Goal: Contribute content

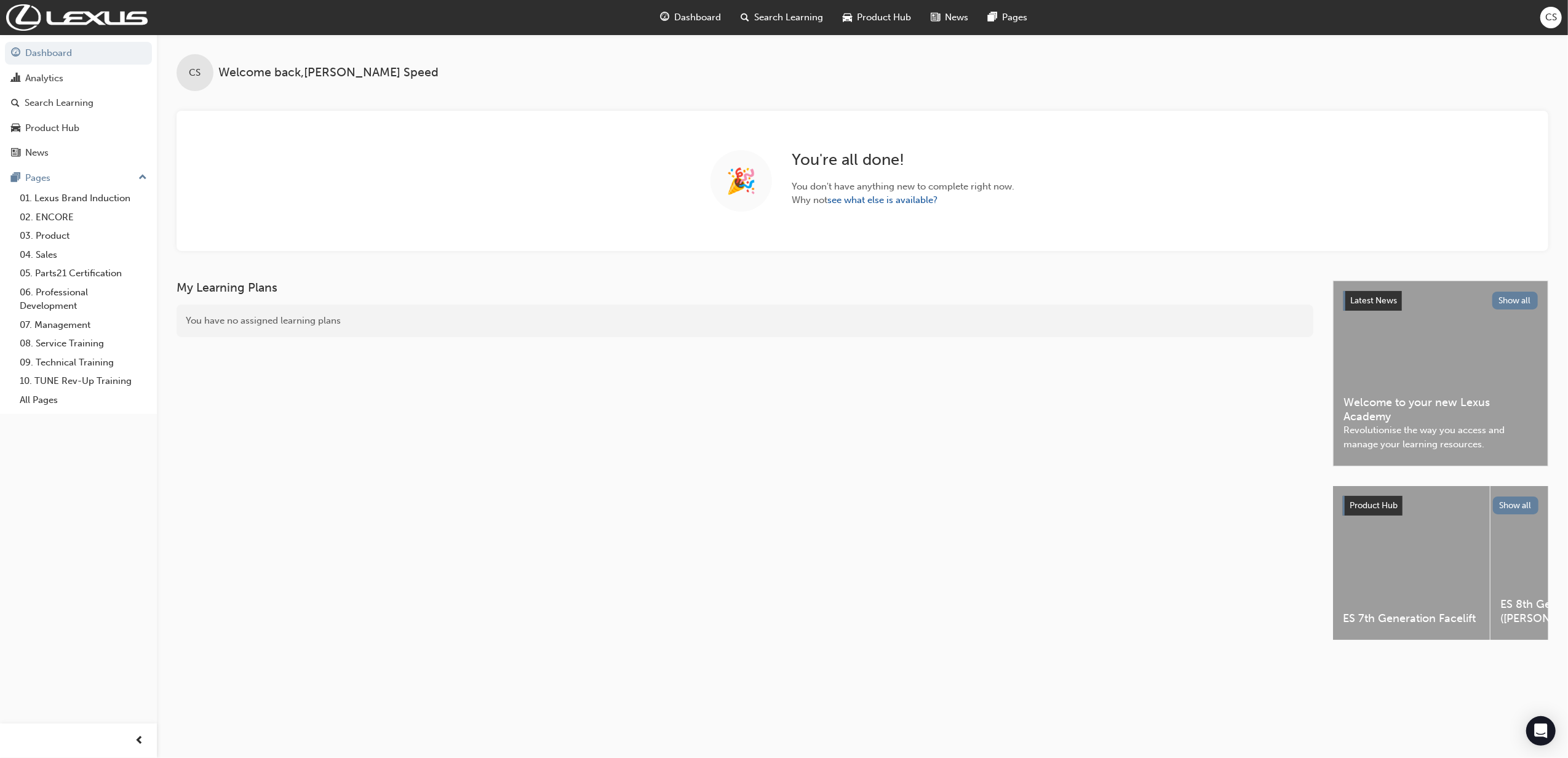
click at [797, 18] on span "Search Learning" at bounding box center [789, 18] width 69 height 14
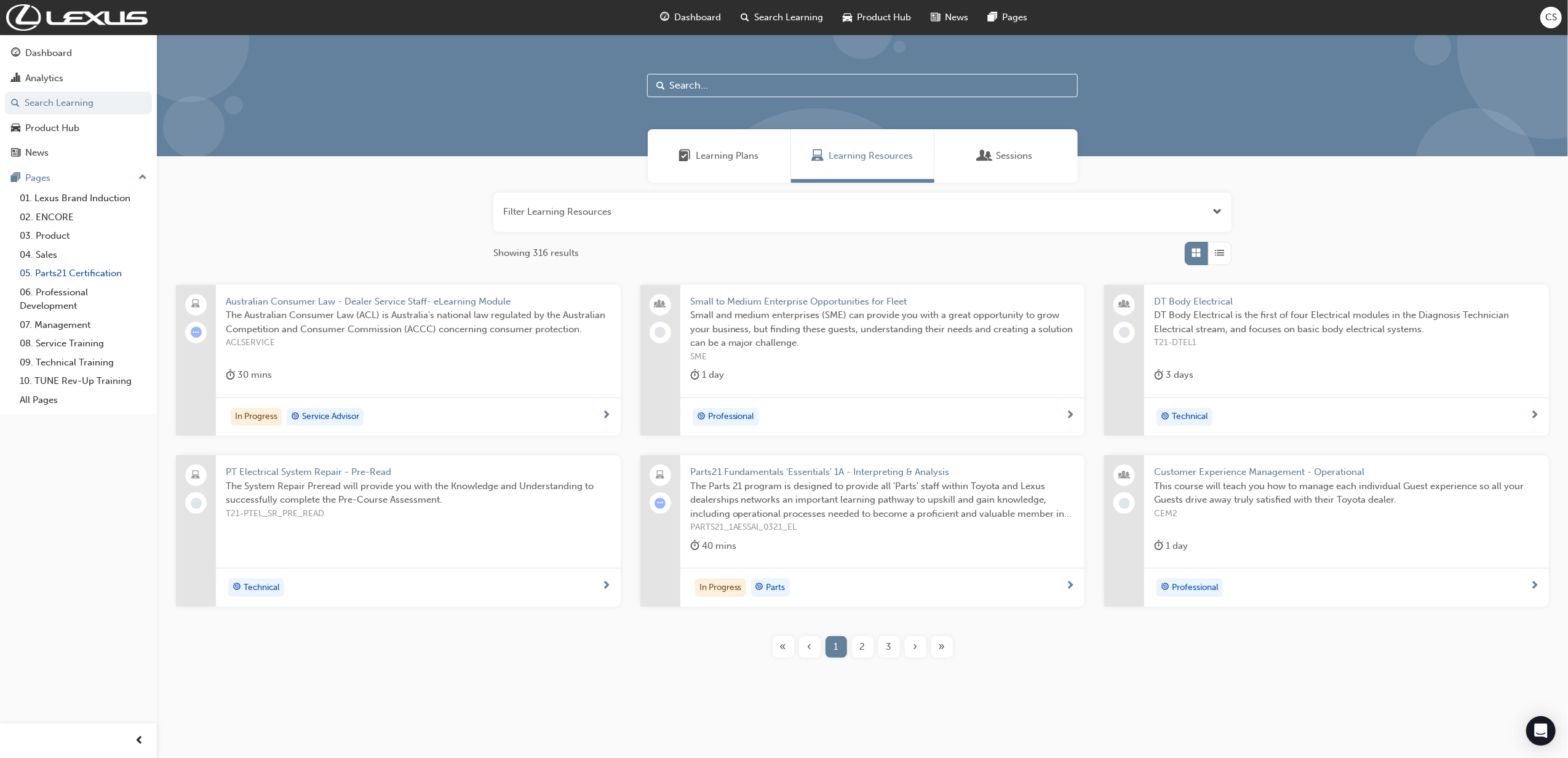
click at [71, 273] on link "05. Parts21 Certification" at bounding box center [84, 273] width 137 height 19
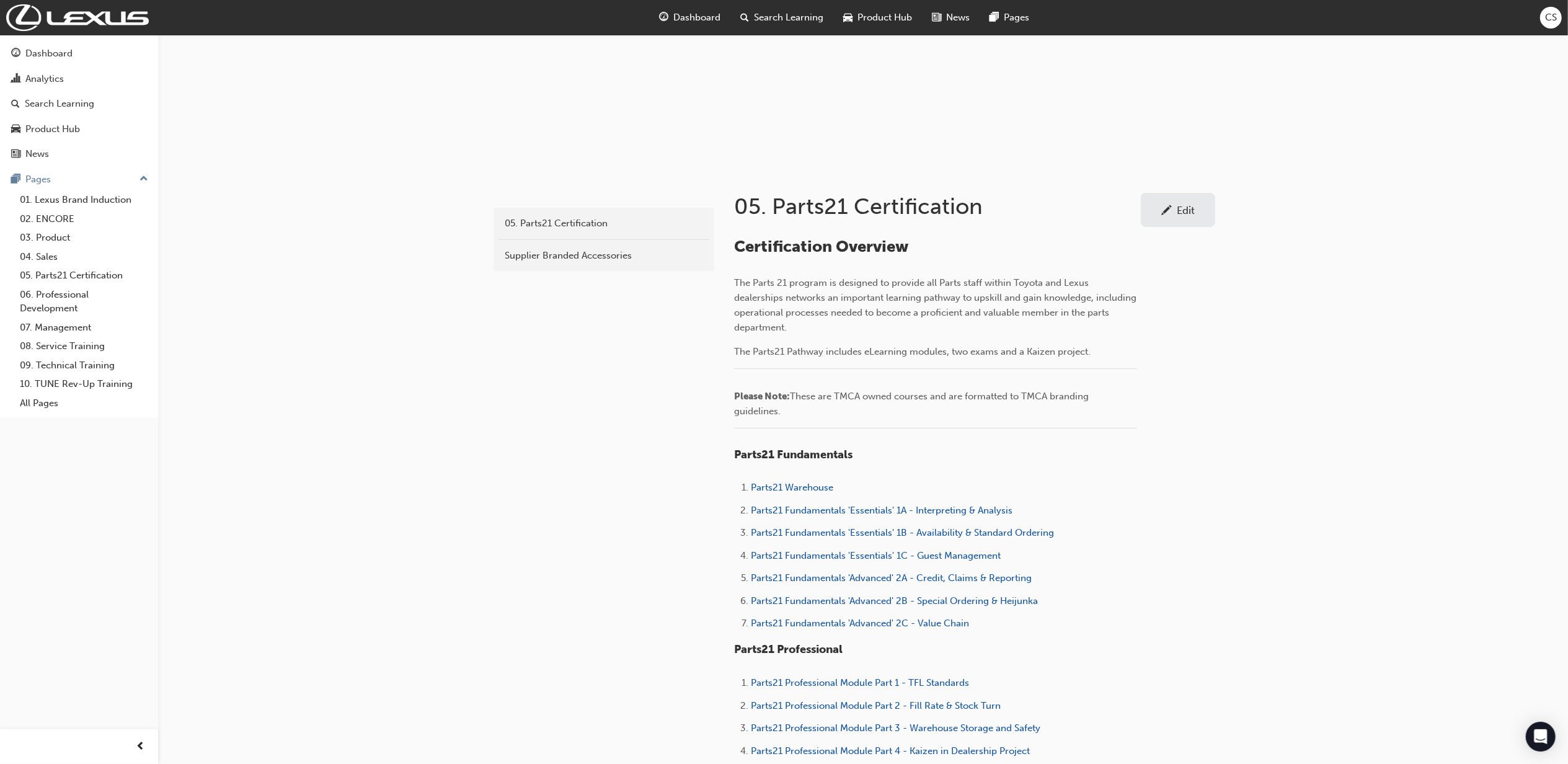
scroll to position [330, 0]
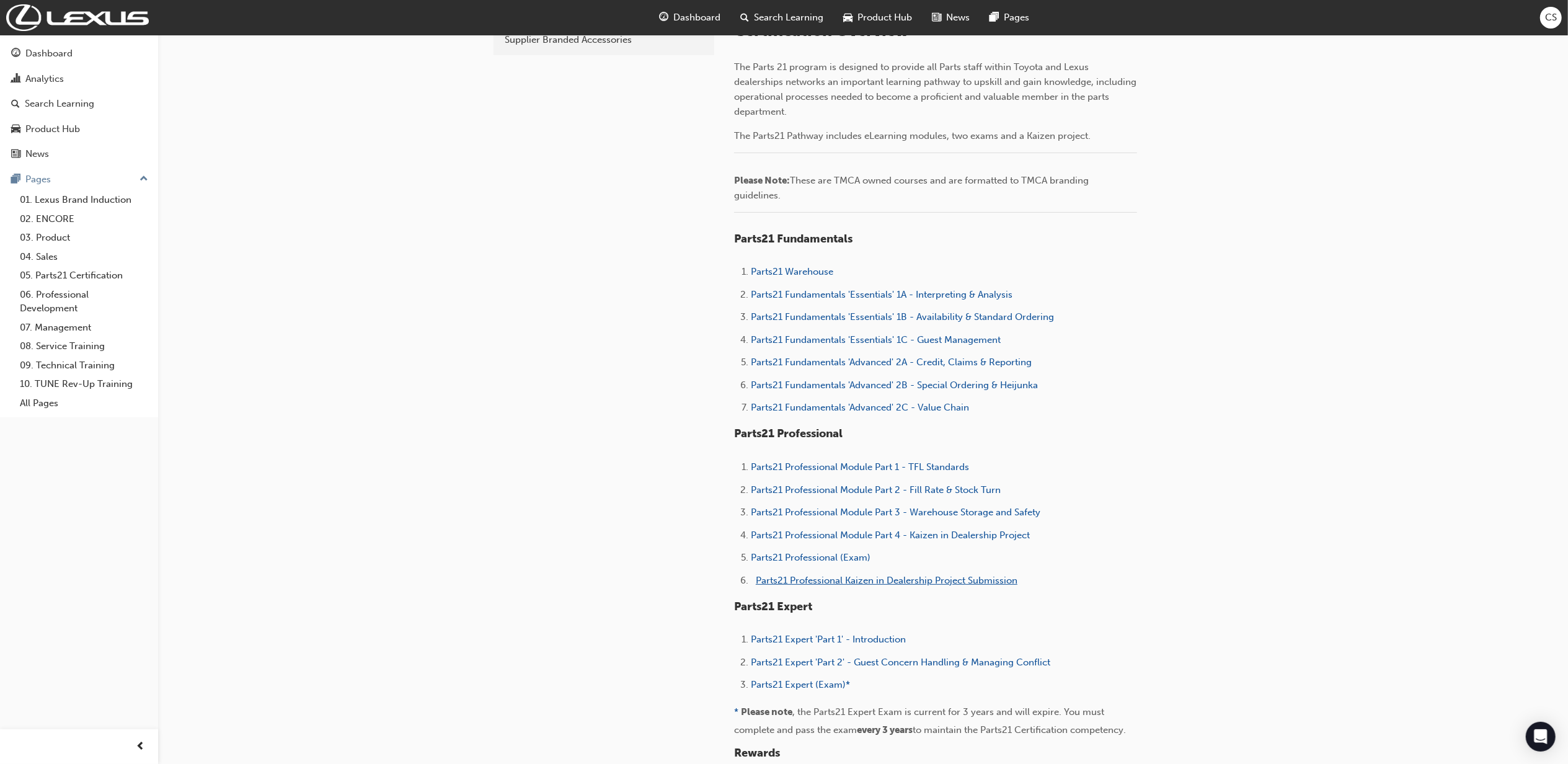
click at [962, 584] on span "Parts21 Professional Kaizen in Dealership Project Submission" at bounding box center [886, 580] width 262 height 11
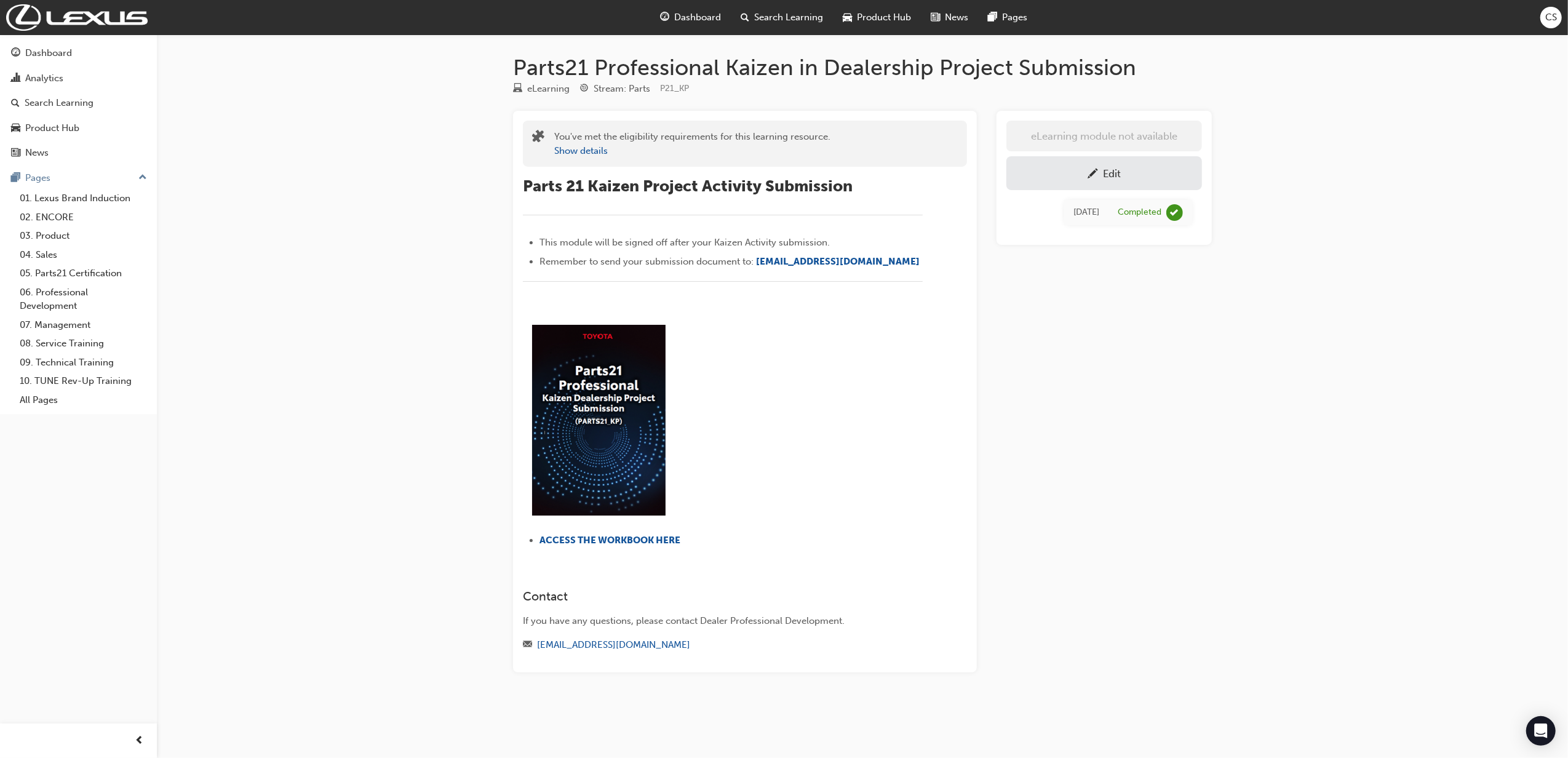
click at [1076, 170] on div "Edit" at bounding box center [1104, 173] width 177 height 15
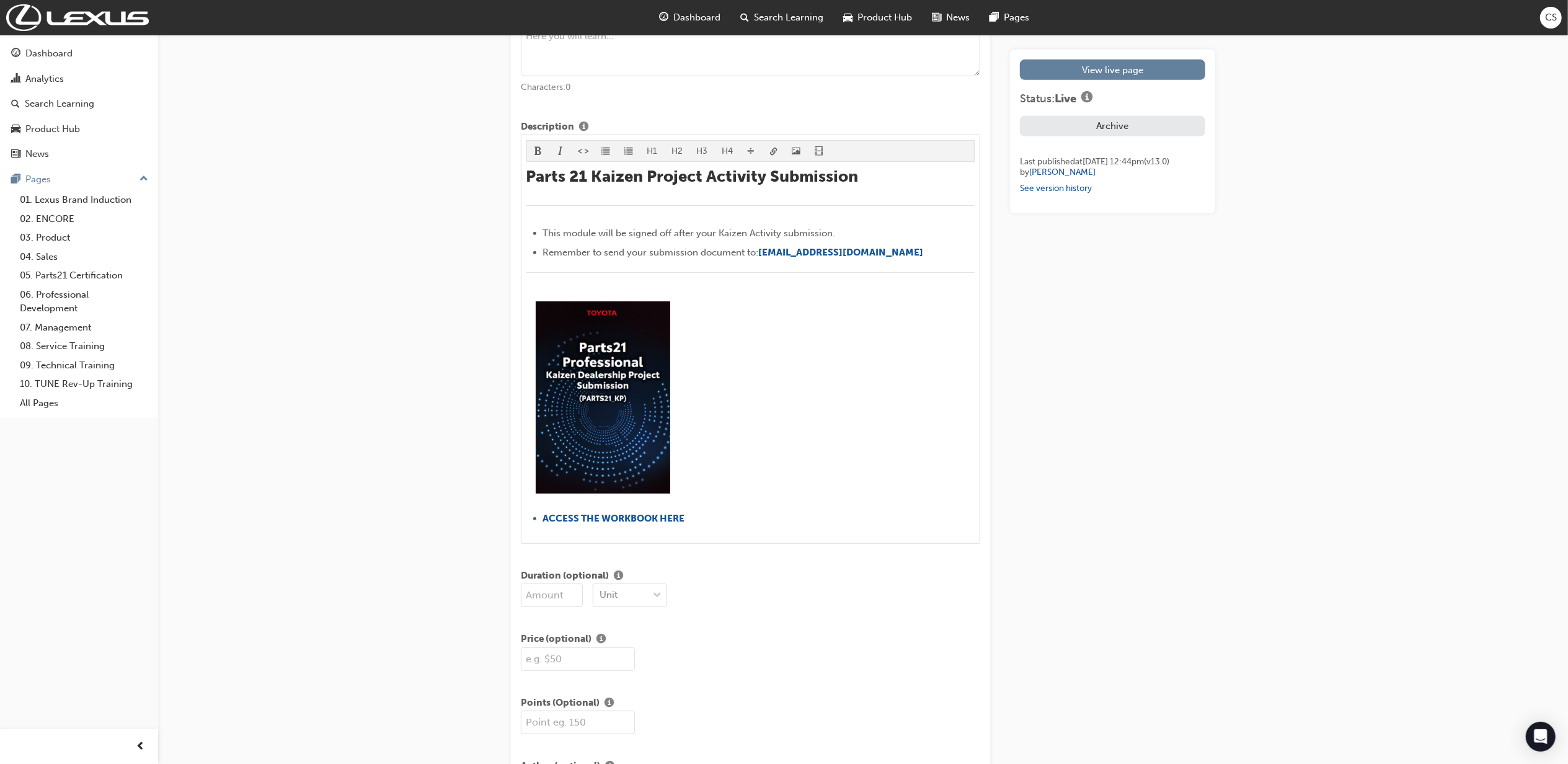
scroll to position [661, 0]
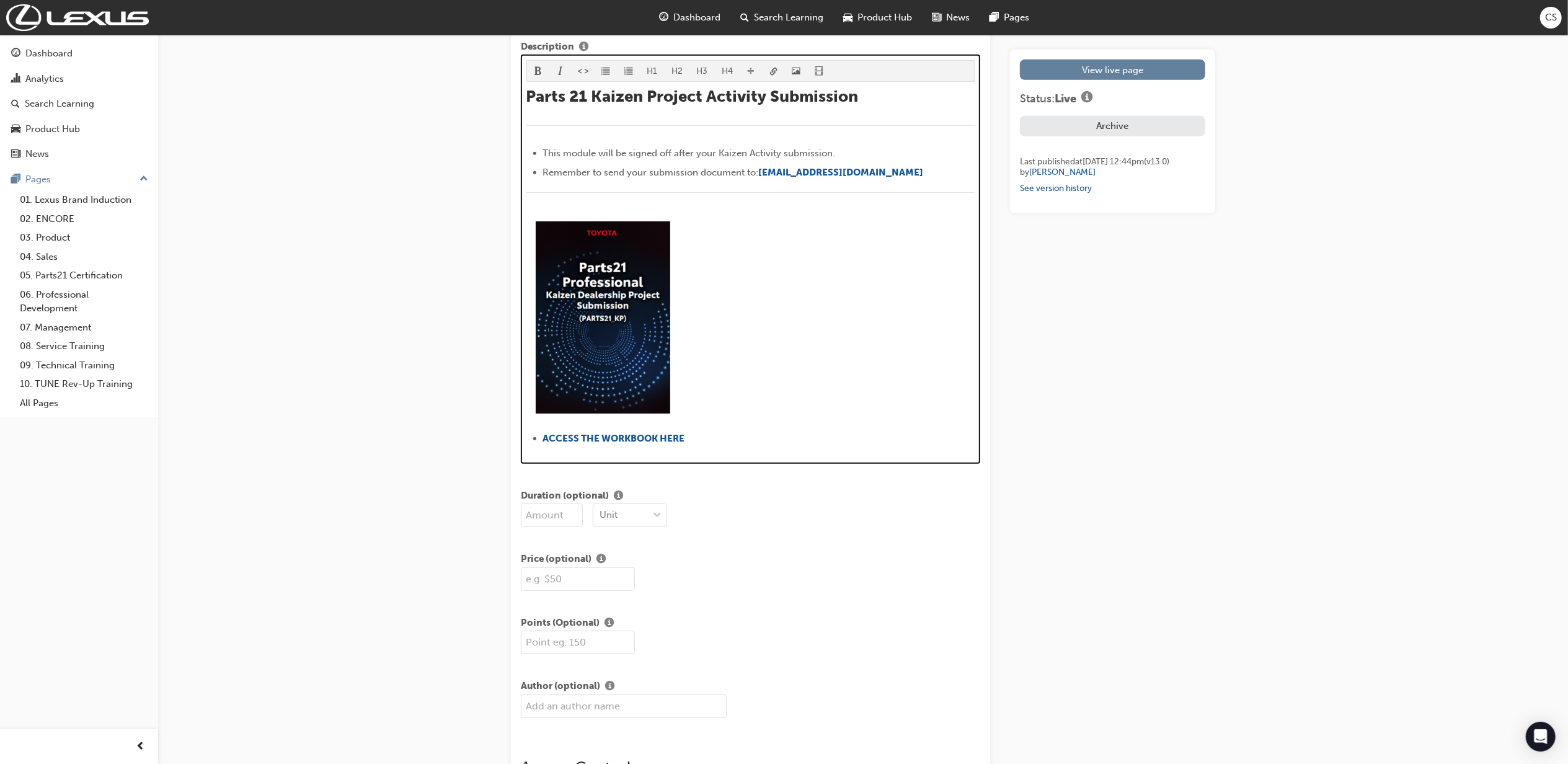
click at [708, 441] on li "ACCESS THE WORKBOOK HERE" at bounding box center [759, 439] width 432 height 18
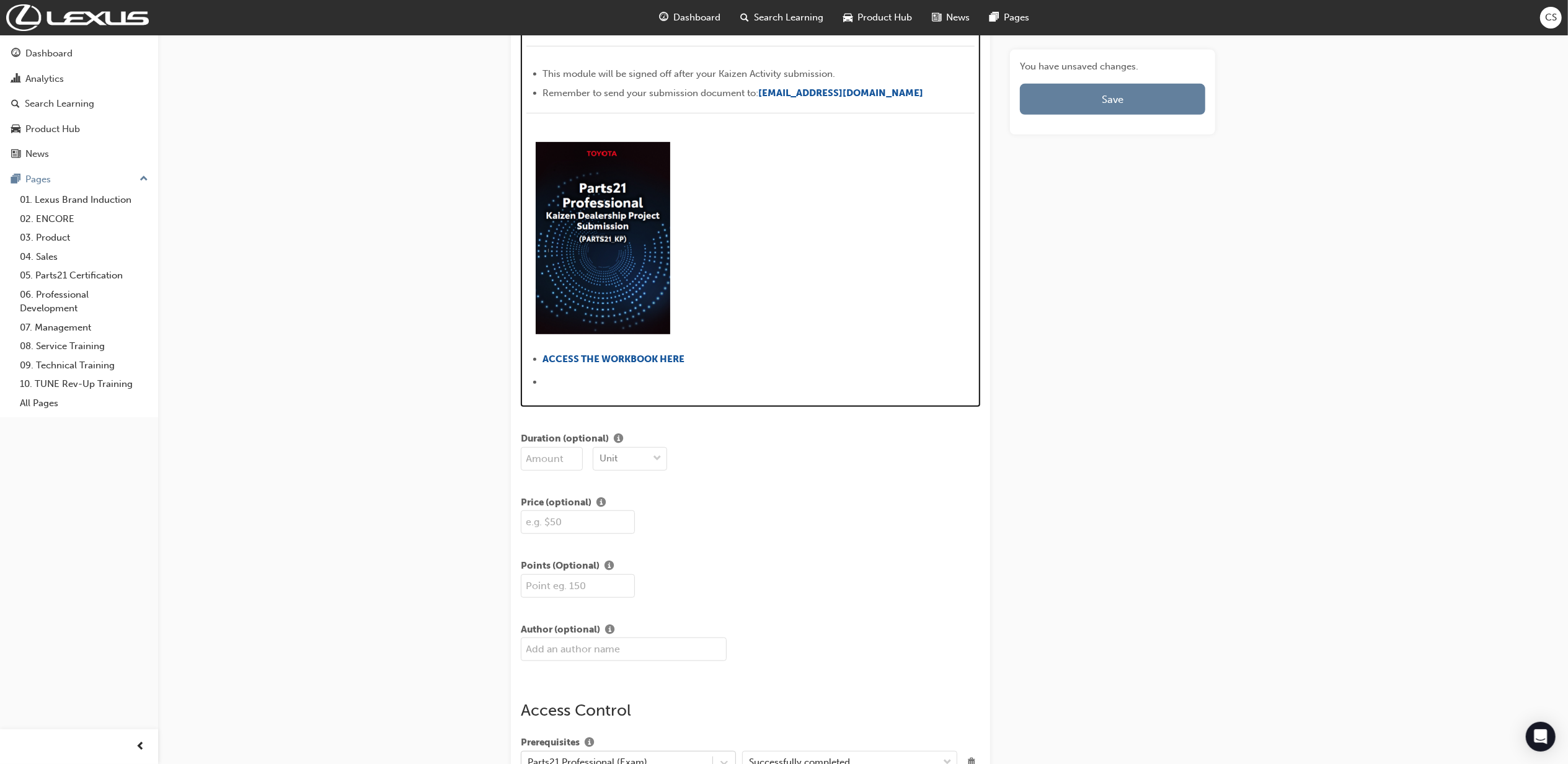
scroll to position [764, 0]
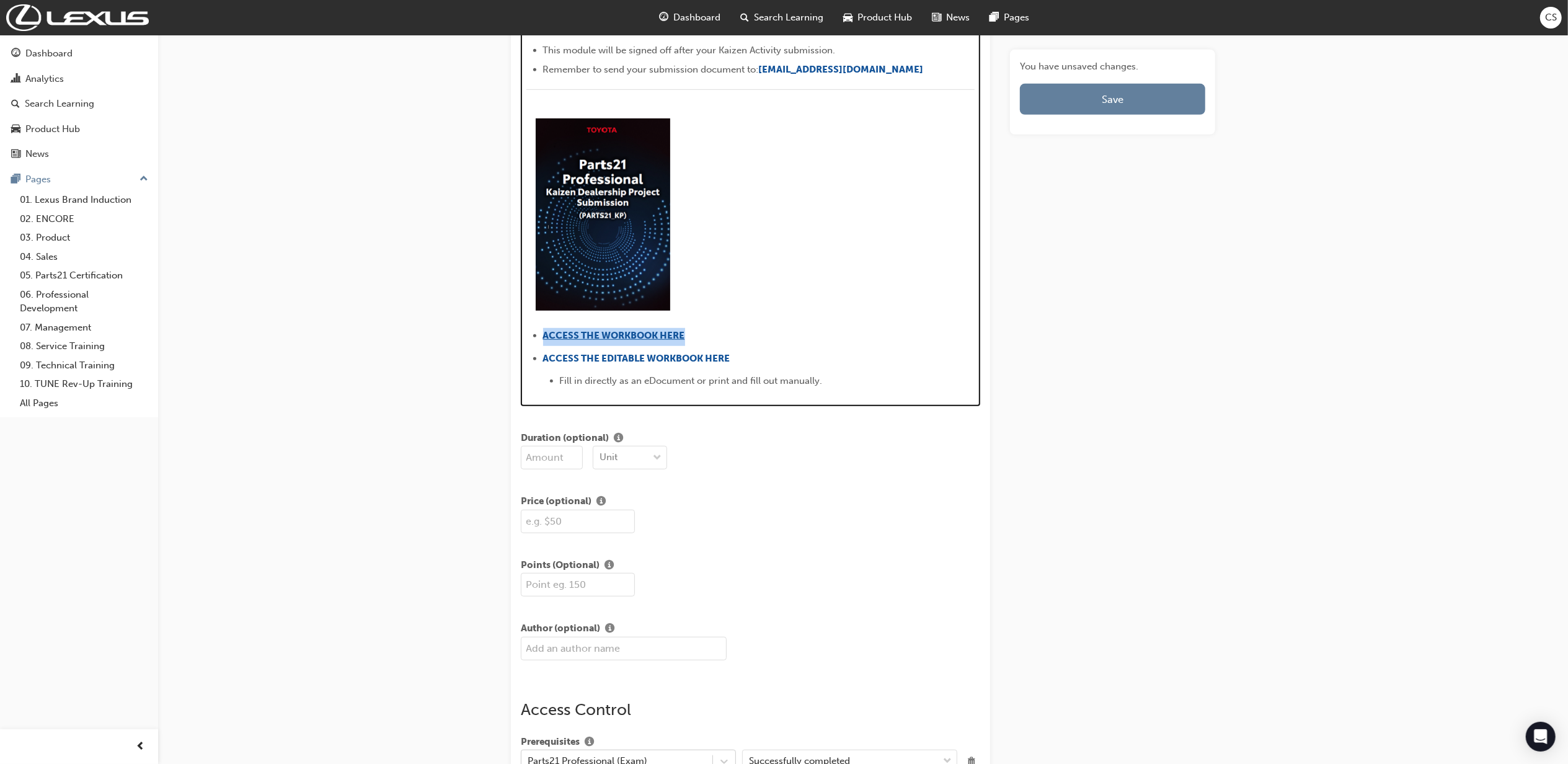
drag, startPoint x: 703, startPoint y: 335, endPoint x: 546, endPoint y: 335, distance: 157.0
click at [546, 335] on li "﻿ ACCESS THE WORKBOOK HERE ﻿" at bounding box center [759, 336] width 432 height 18
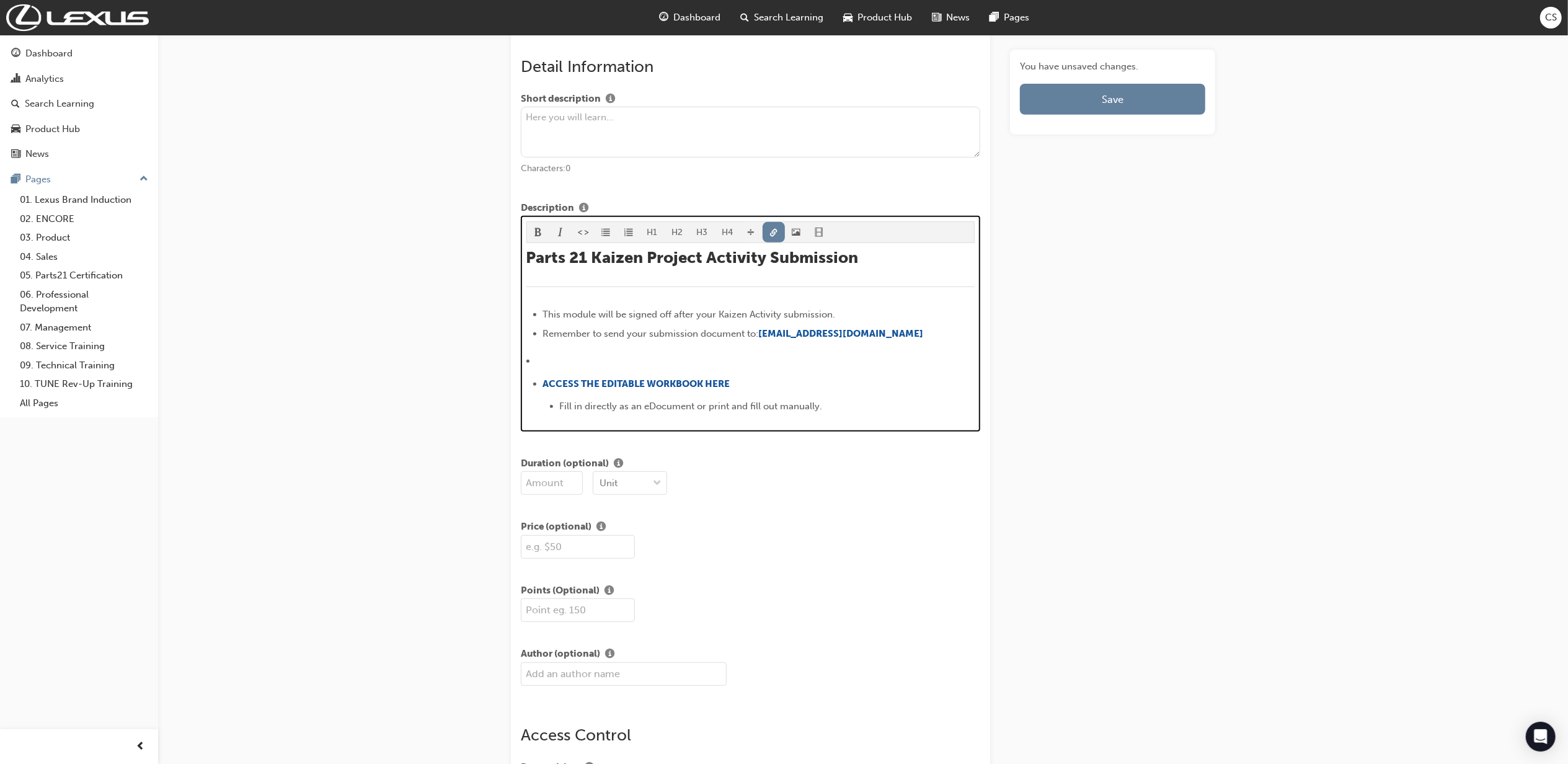
scroll to position [504, 0]
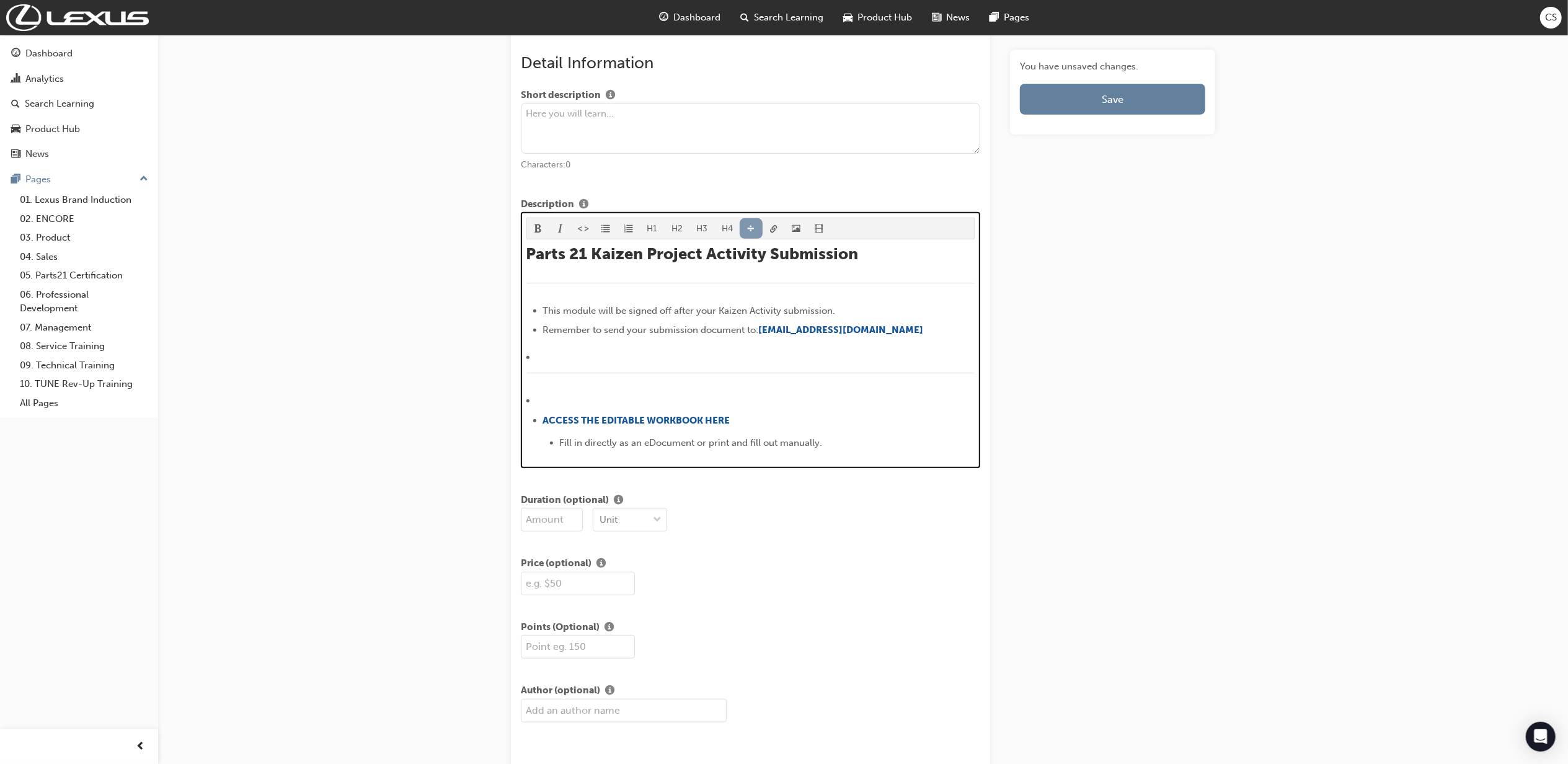
click at [752, 231] on span "divider-icon" at bounding box center [751, 229] width 8 height 11
click at [642, 350] on li "﻿ ﻿ ﻿" at bounding box center [751, 358] width 449 height 18
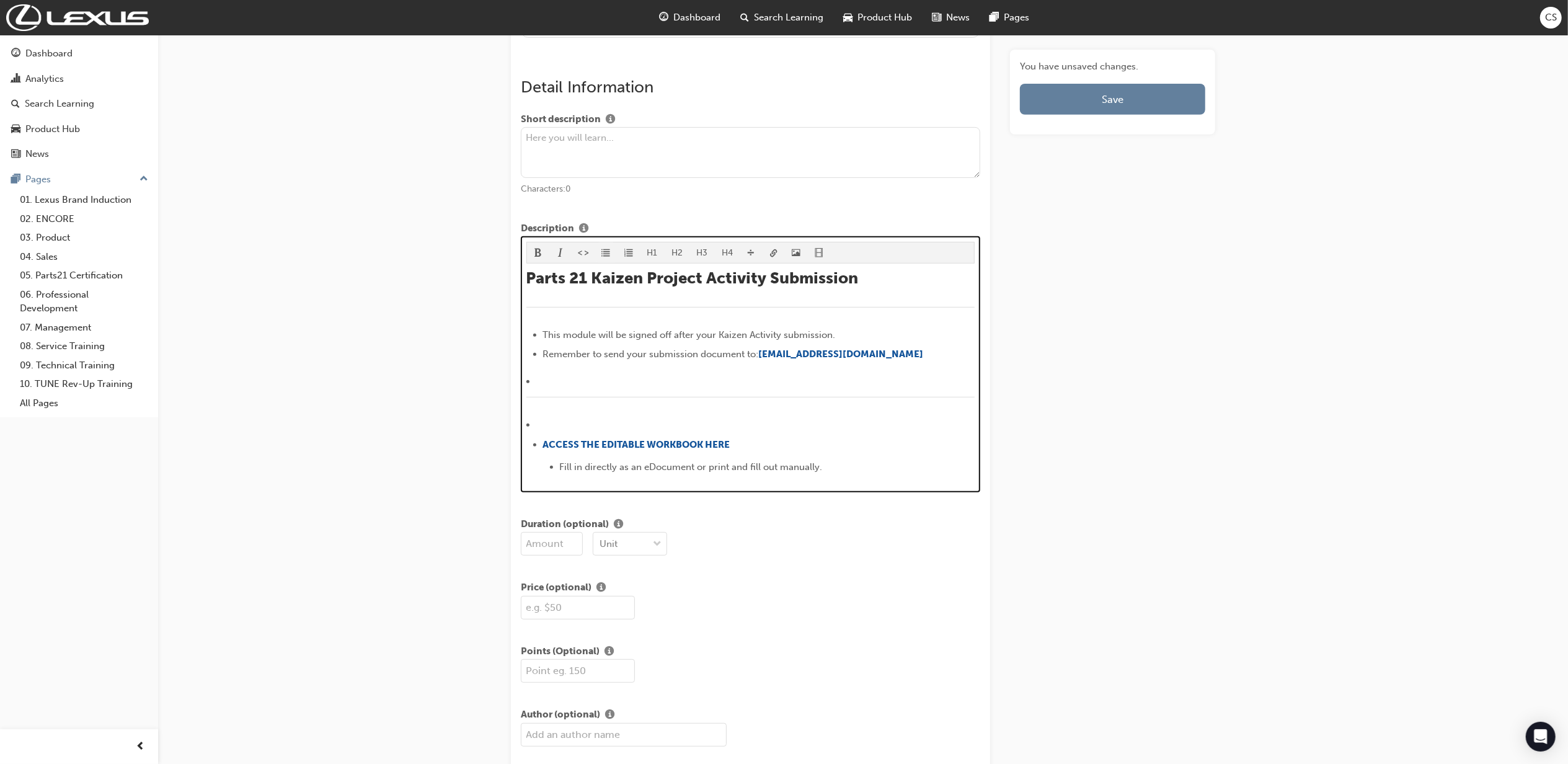
click at [604, 232] on div "Description H1 H2 H3 H4 Parts 21 Kaizen Project Activity Submission ﻿ This modu…" at bounding box center [750, 357] width 459 height 271
click at [608, 254] on span "format_ul-icon" at bounding box center [606, 254] width 8 height 11
click at [611, 382] on p "﻿ ﻿ ﻿" at bounding box center [751, 382] width 449 height 18
click at [609, 367] on div "Parts 21 Kaizen Project Activity Submission ﻿ This module will be signed off af…" at bounding box center [751, 375] width 449 height 213
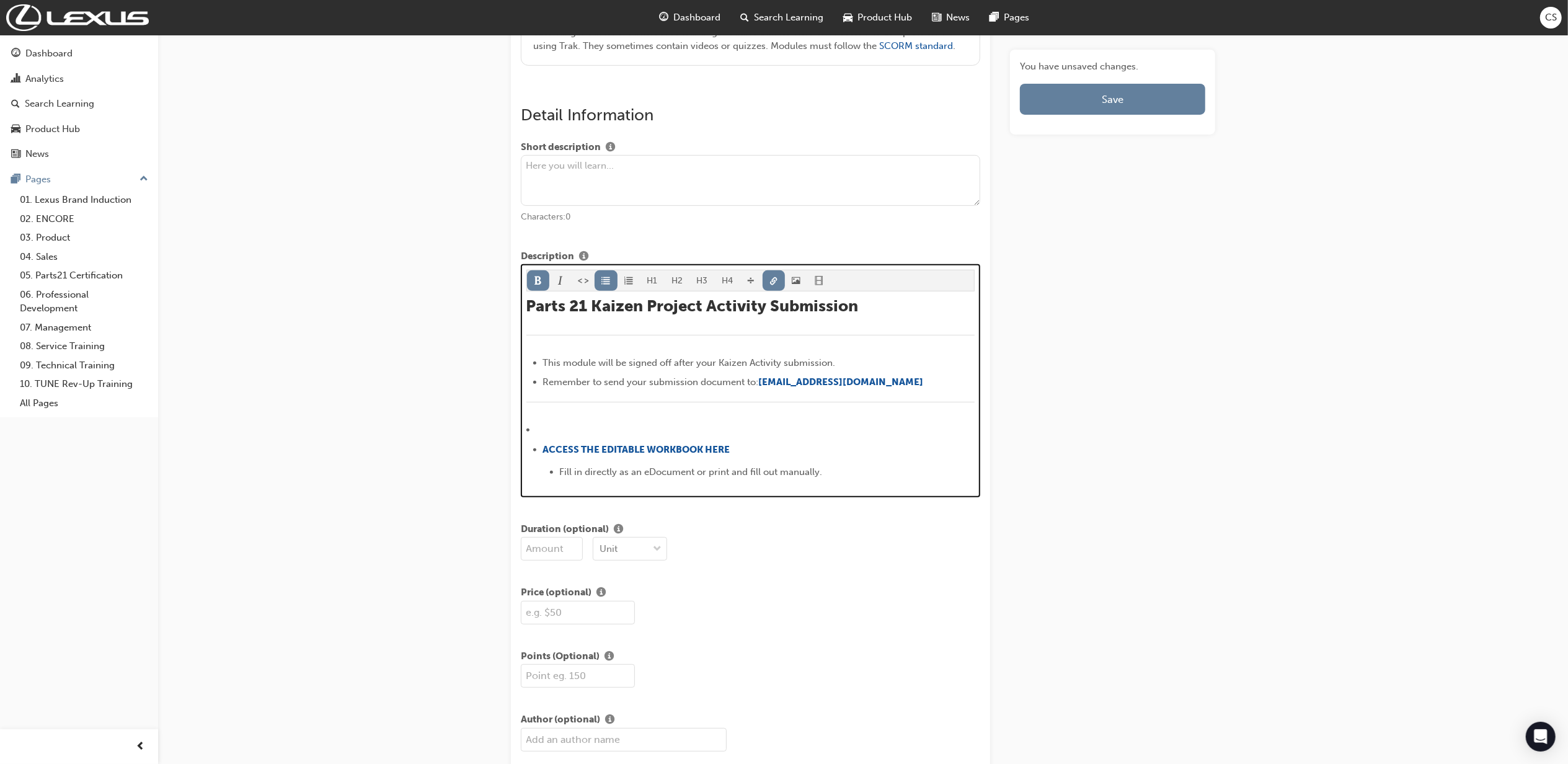
click at [618, 412] on div "﻿" at bounding box center [751, 409] width 449 height 15
click at [607, 427] on li "﻿" at bounding box center [751, 430] width 449 height 15
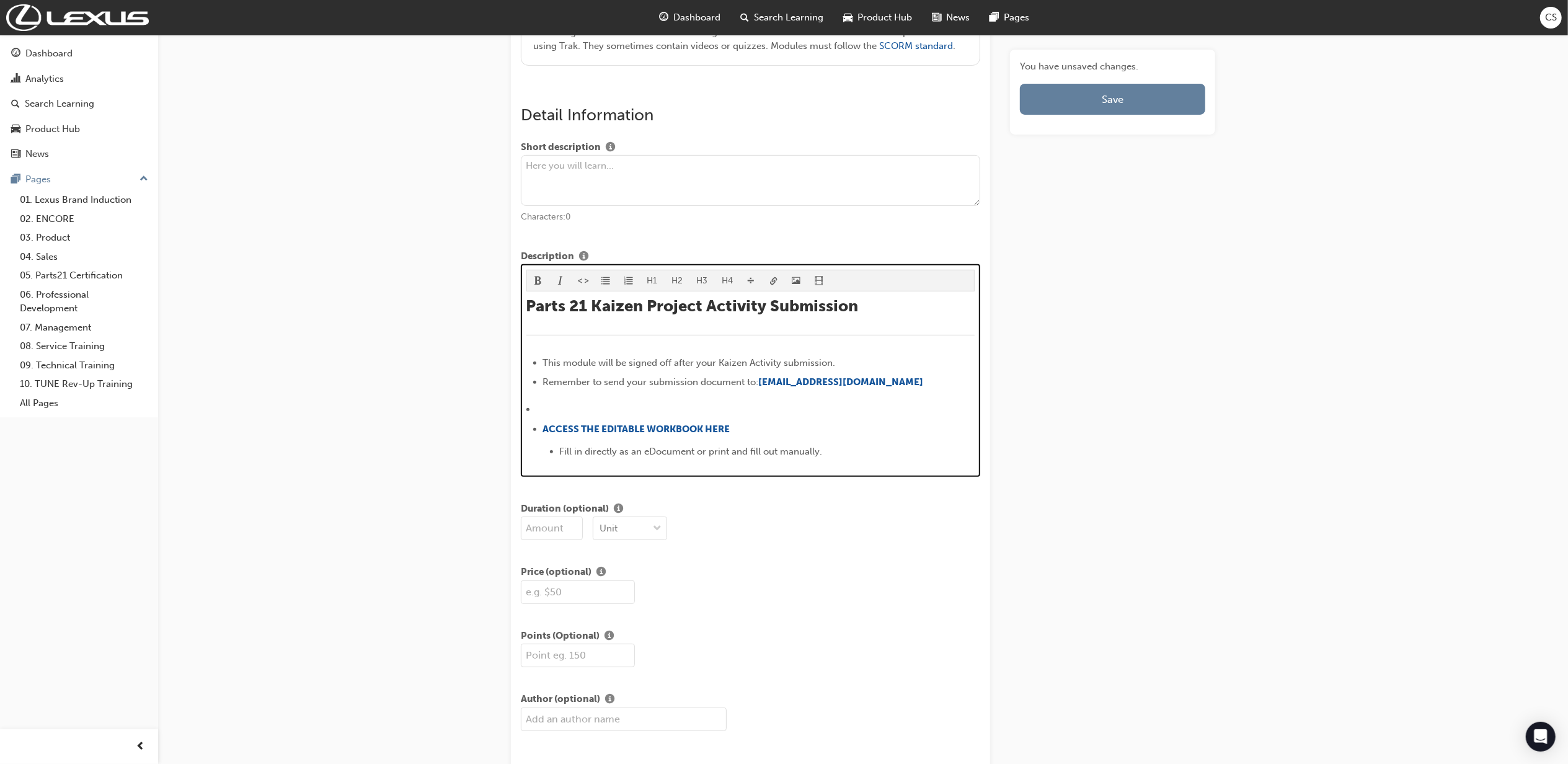
scroll to position [500, 0]
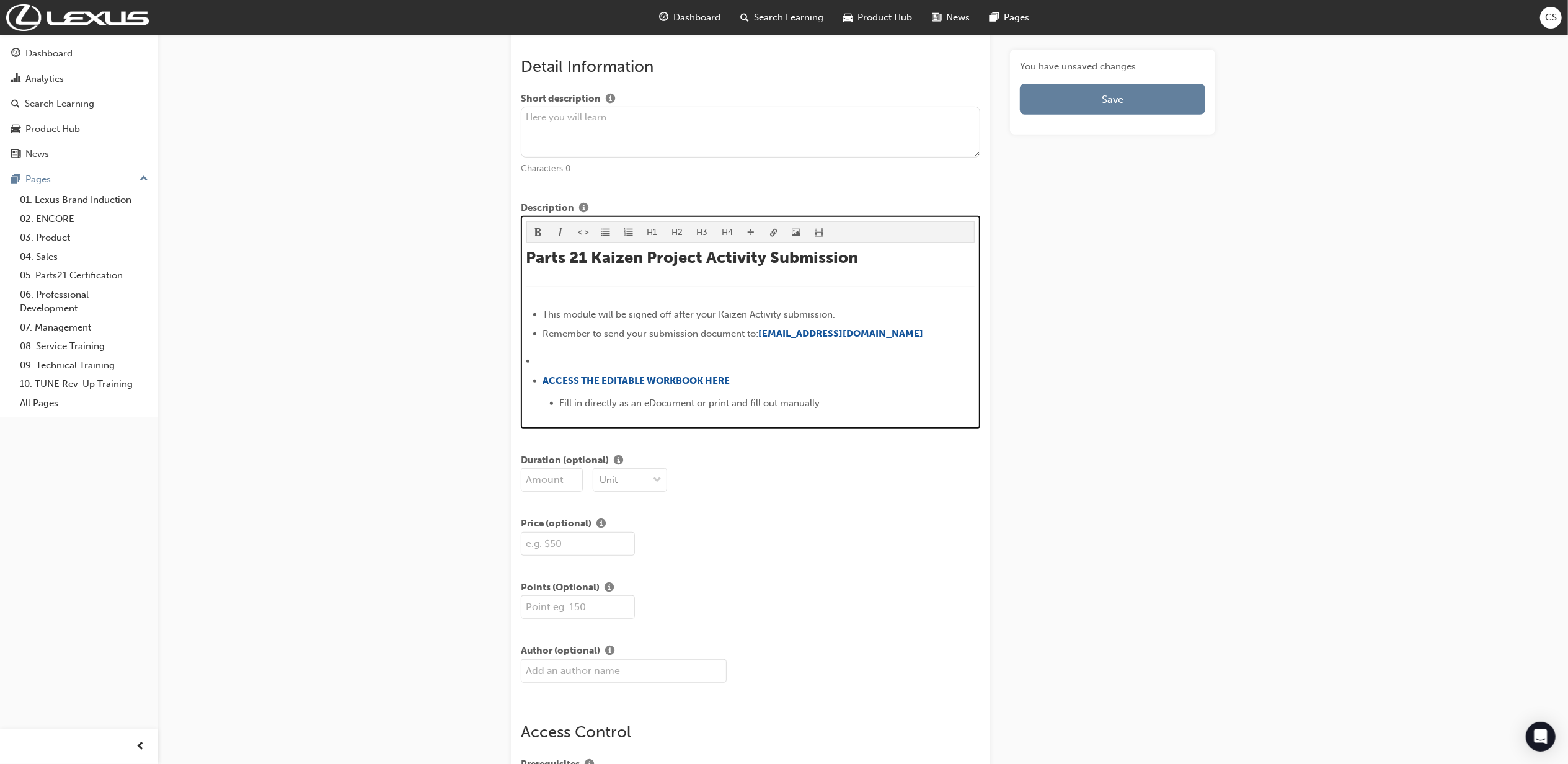
click at [752, 286] on div "H1 H2 H3 H4 Parts 21 Kaizen Project Activity Submission ﻿ This module will be s…" at bounding box center [751, 318] width 449 height 192
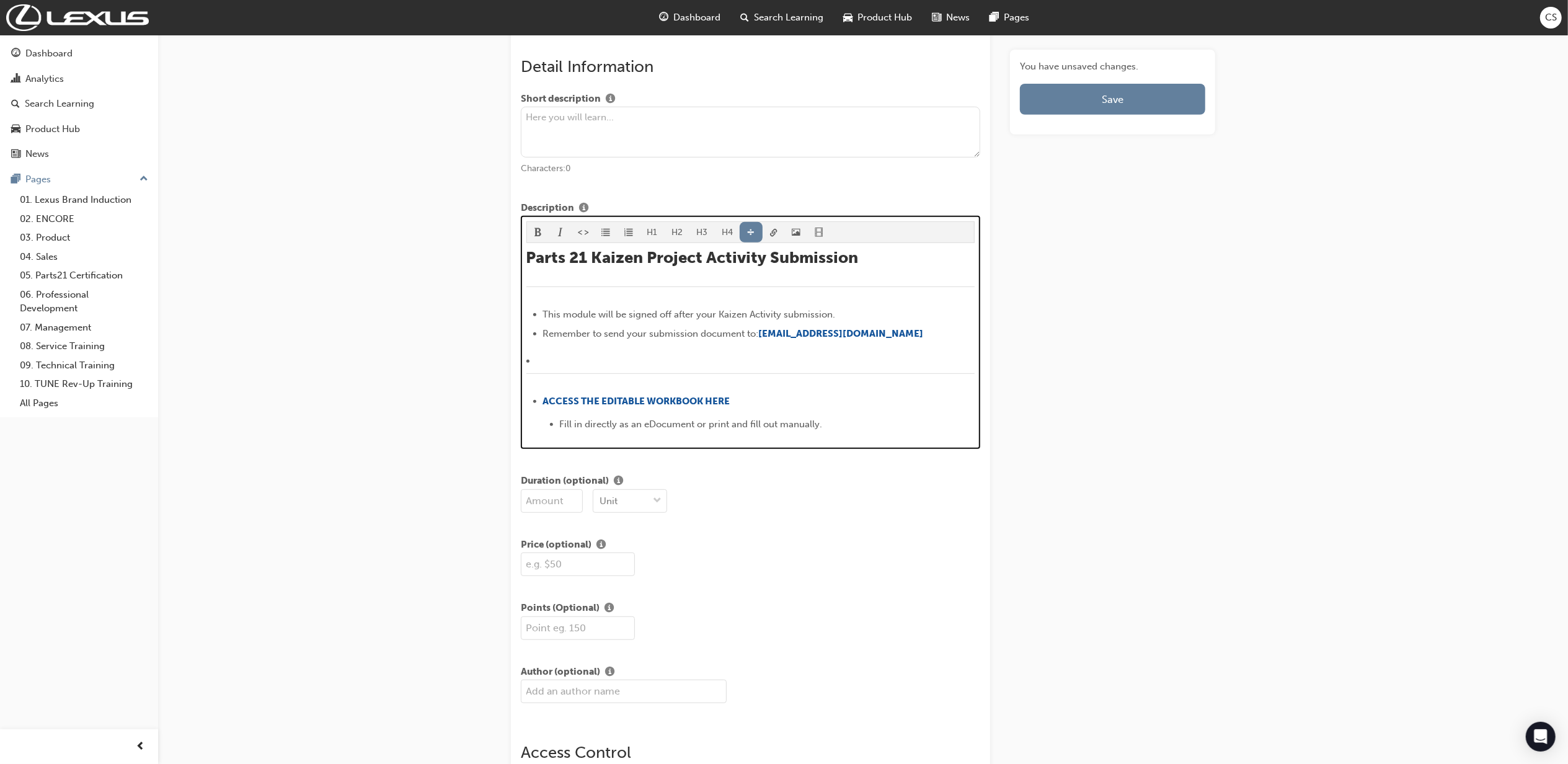
click at [591, 360] on li "﻿" at bounding box center [751, 361] width 449 height 15
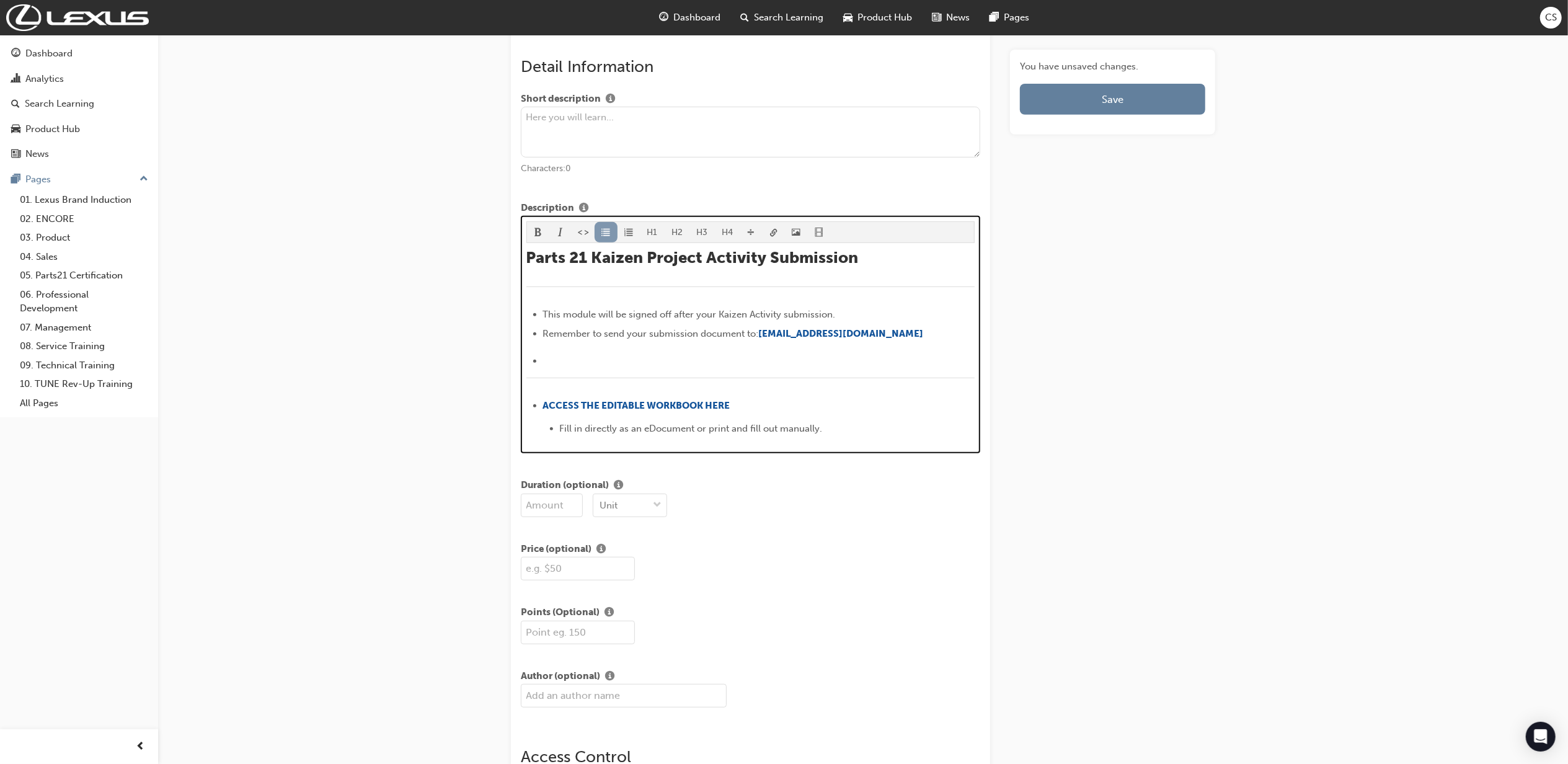
scroll to position [479, 0]
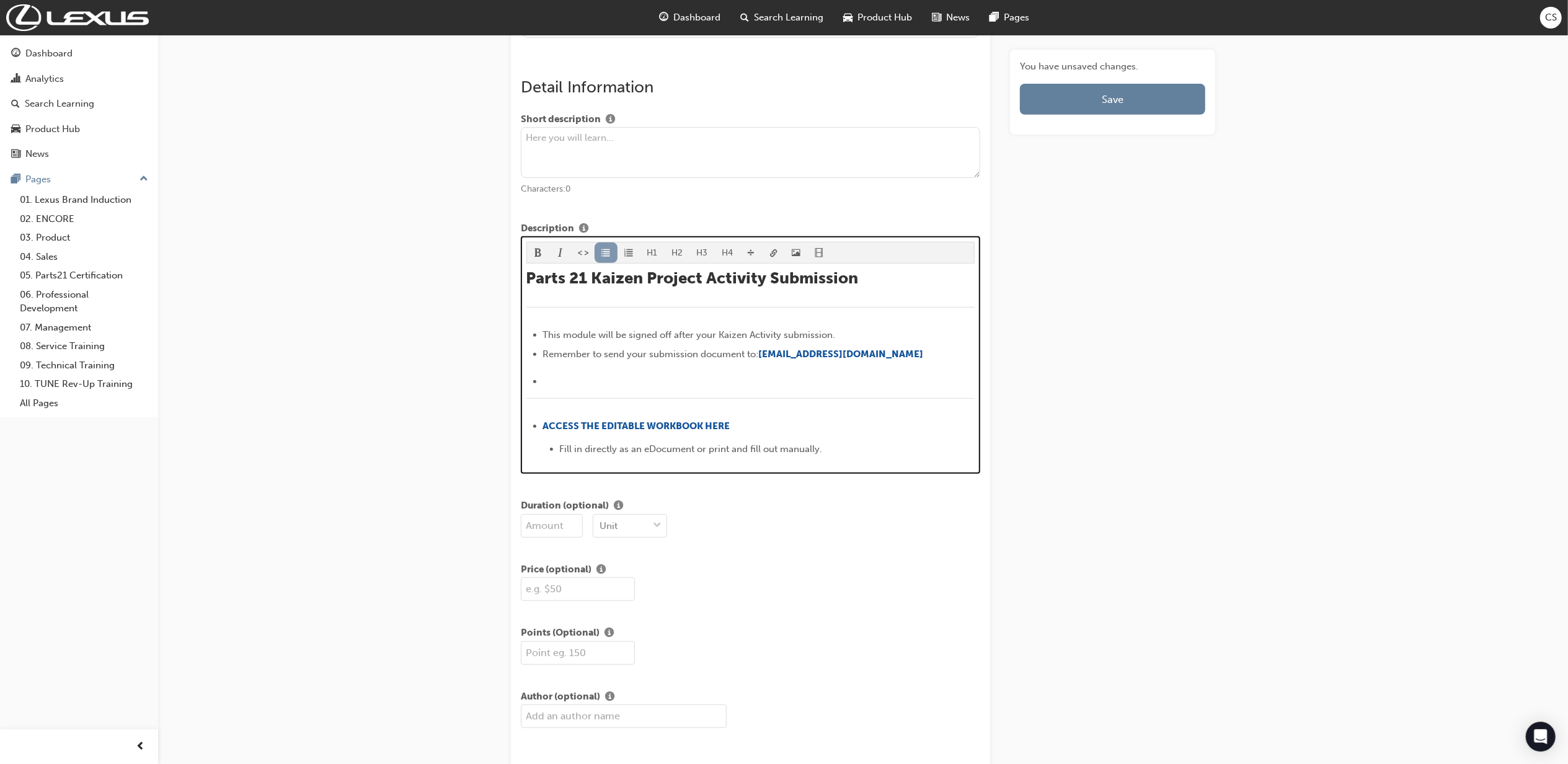
click at [612, 232] on div "Description H1 H2 H3 H4 Parts 21 Kaizen Project Activity Submission ﻿ This modu…" at bounding box center [750, 348] width 459 height 253
click at [604, 254] on span "format_ul-icon" at bounding box center [606, 254] width 8 height 11
click at [570, 367] on div "Parts 21 Kaizen Project Activity Submission ﻿ This module will be signed off af…" at bounding box center [751, 364] width 449 height 191
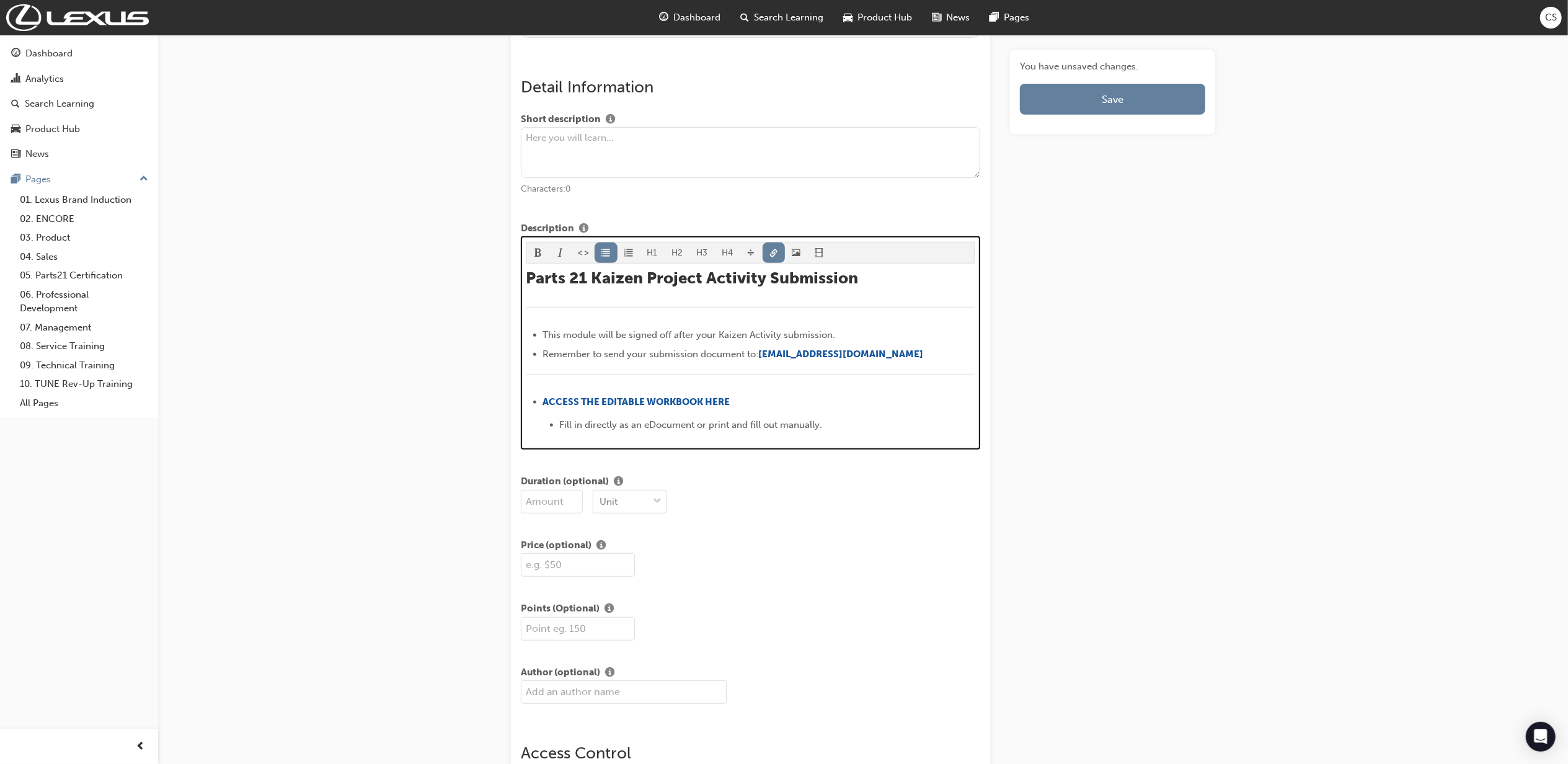
scroll to position [451, 0]
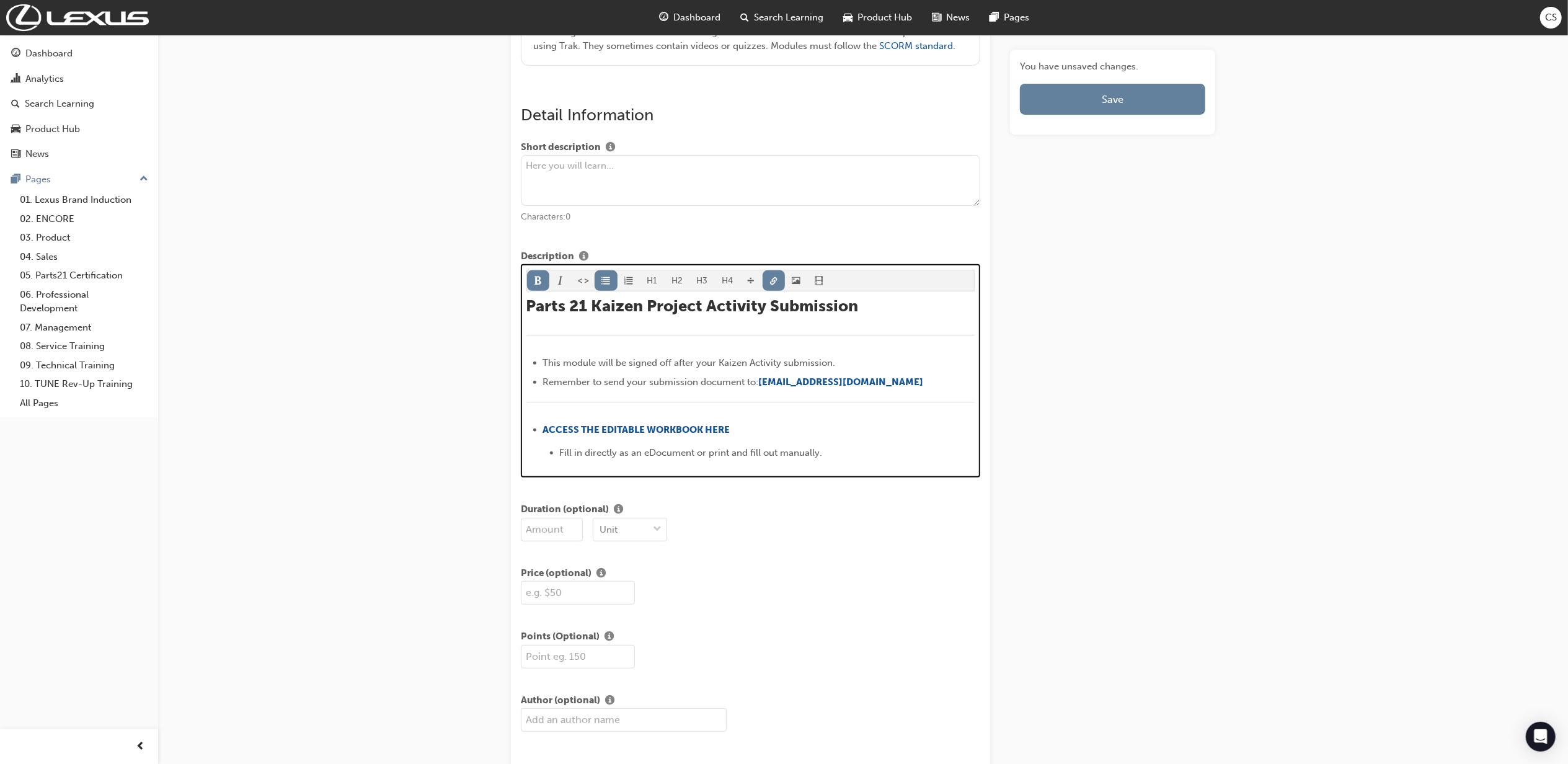
click at [868, 427] on li "﻿ ﻿ ﻿ ACCESS THE EDITABLE WORKBOOK HERE ﻿" at bounding box center [759, 430] width 432 height 18
click at [680, 417] on div "﻿" at bounding box center [751, 409] width 449 height 15
click at [581, 412] on div "﻿" at bounding box center [751, 409] width 449 height 15
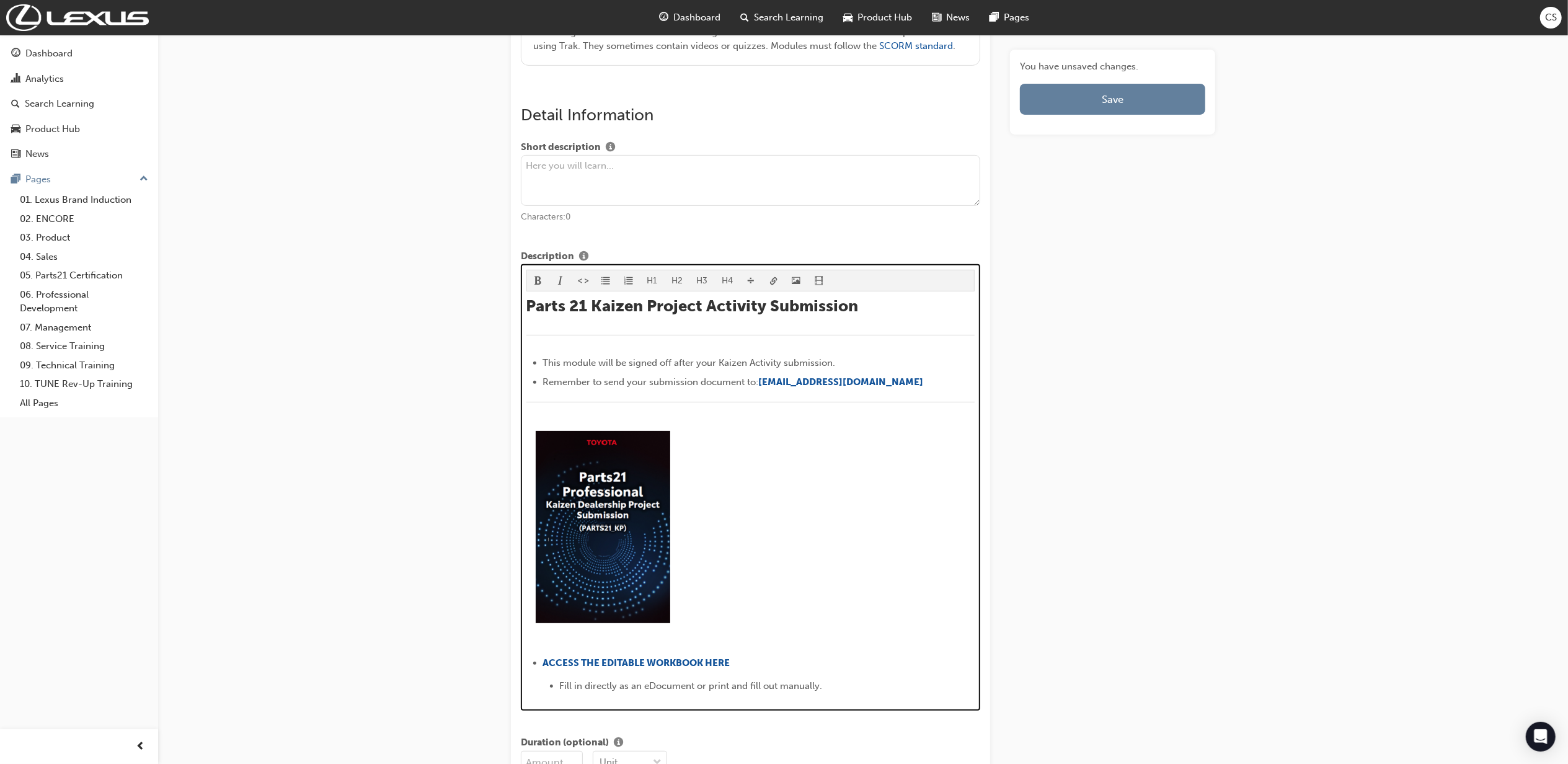
scroll to position [515, 0]
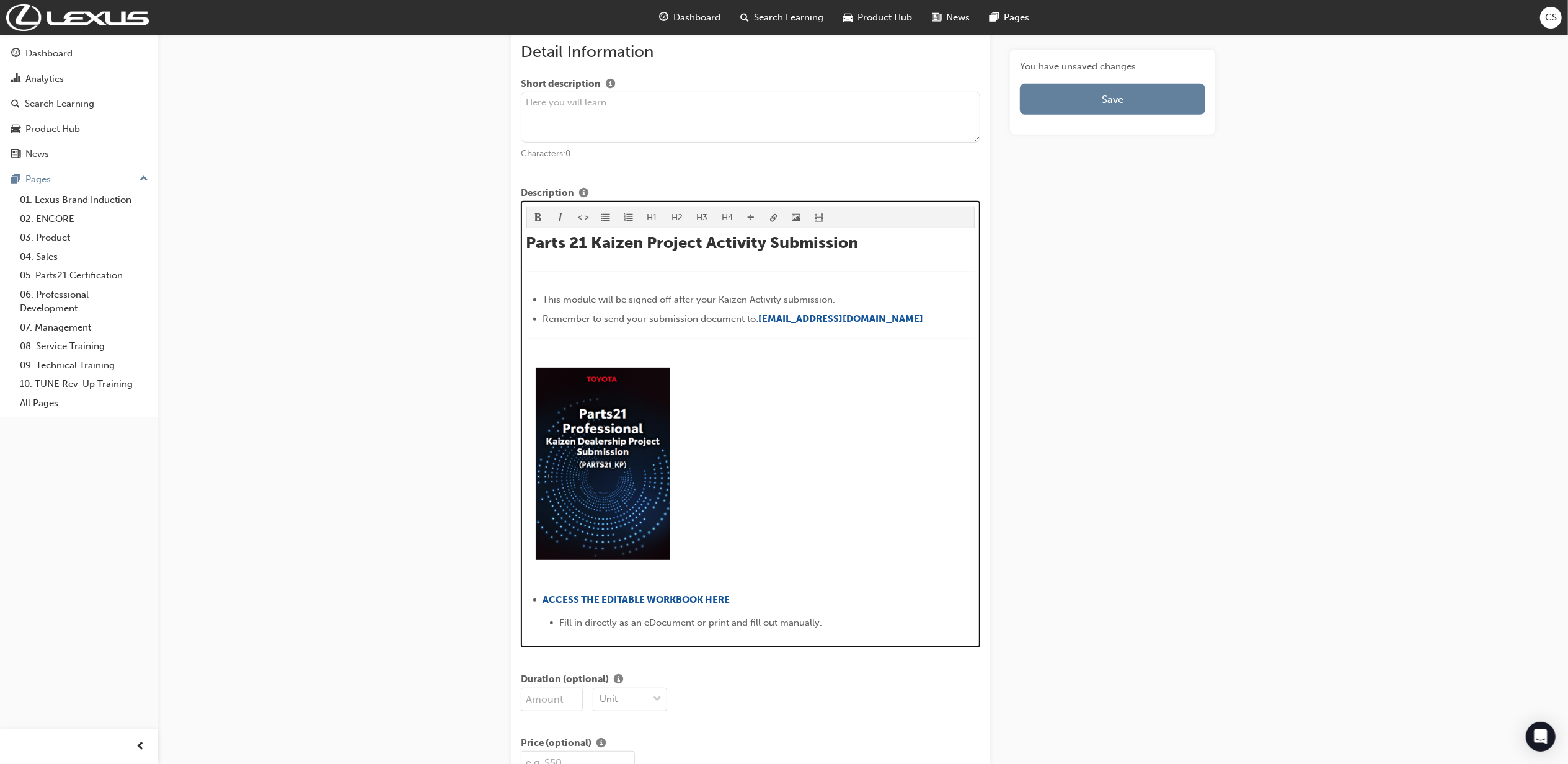
click at [837, 575] on p "﻿" at bounding box center [751, 575] width 449 height 15
drag, startPoint x: 752, startPoint y: 601, endPoint x: 541, endPoint y: 595, distance: 211.1
click at [541, 595] on ul "﻿ ﻿ ﻿ ACCESS THE EDITABLE WORKBOOK HERE ﻿ ﻿ ﻿ Fill in directly as an eDocument …" at bounding box center [751, 612] width 449 height 41
click at [773, 213] on span "link-icon" at bounding box center [773, 218] width 8 height 11
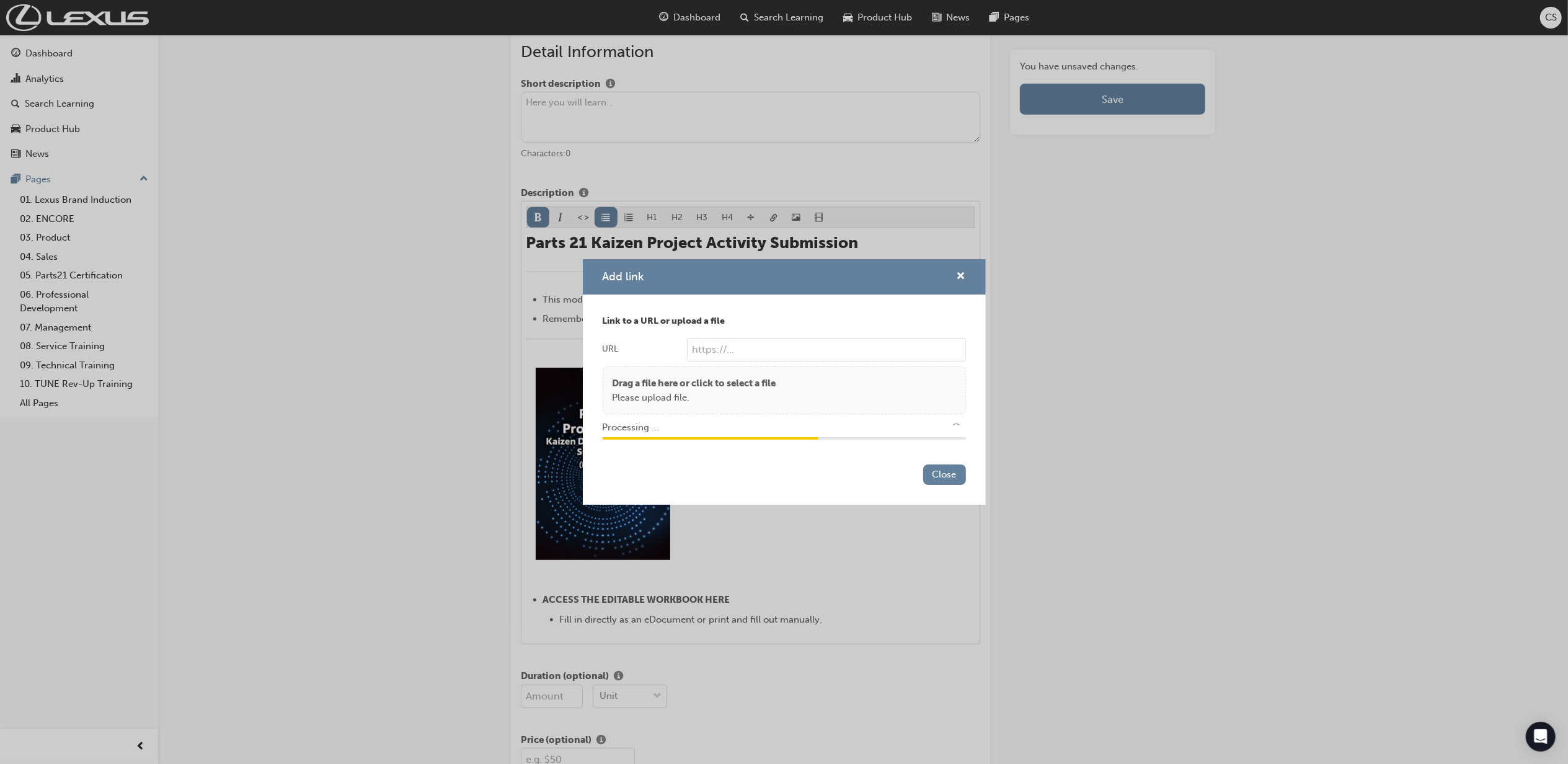
type input "/upload/e110ee83-7302-4862-8b3e-c36cef45dadf.pdf"
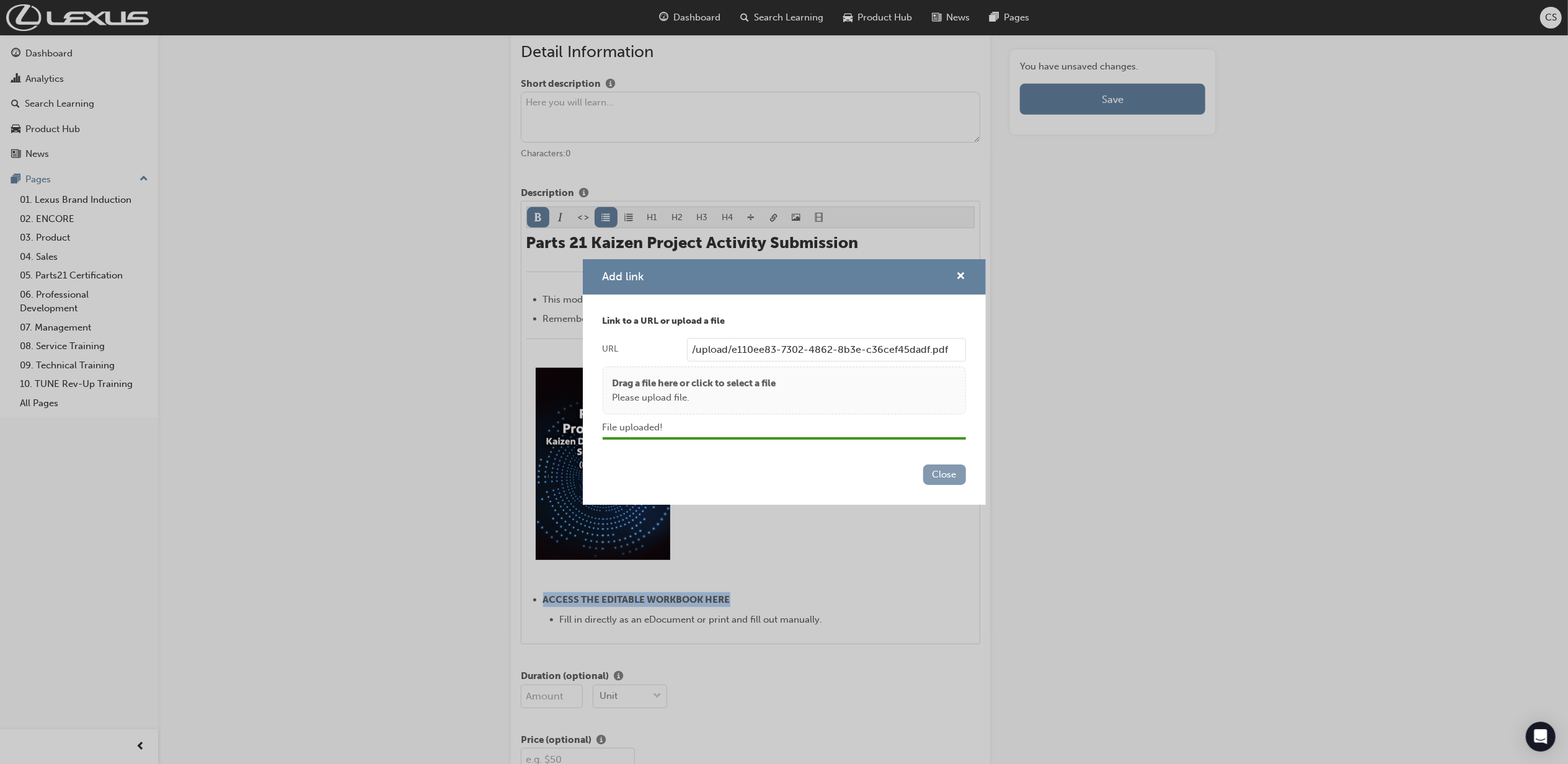
click at [944, 477] on button "Close" at bounding box center [945, 474] width 43 height 20
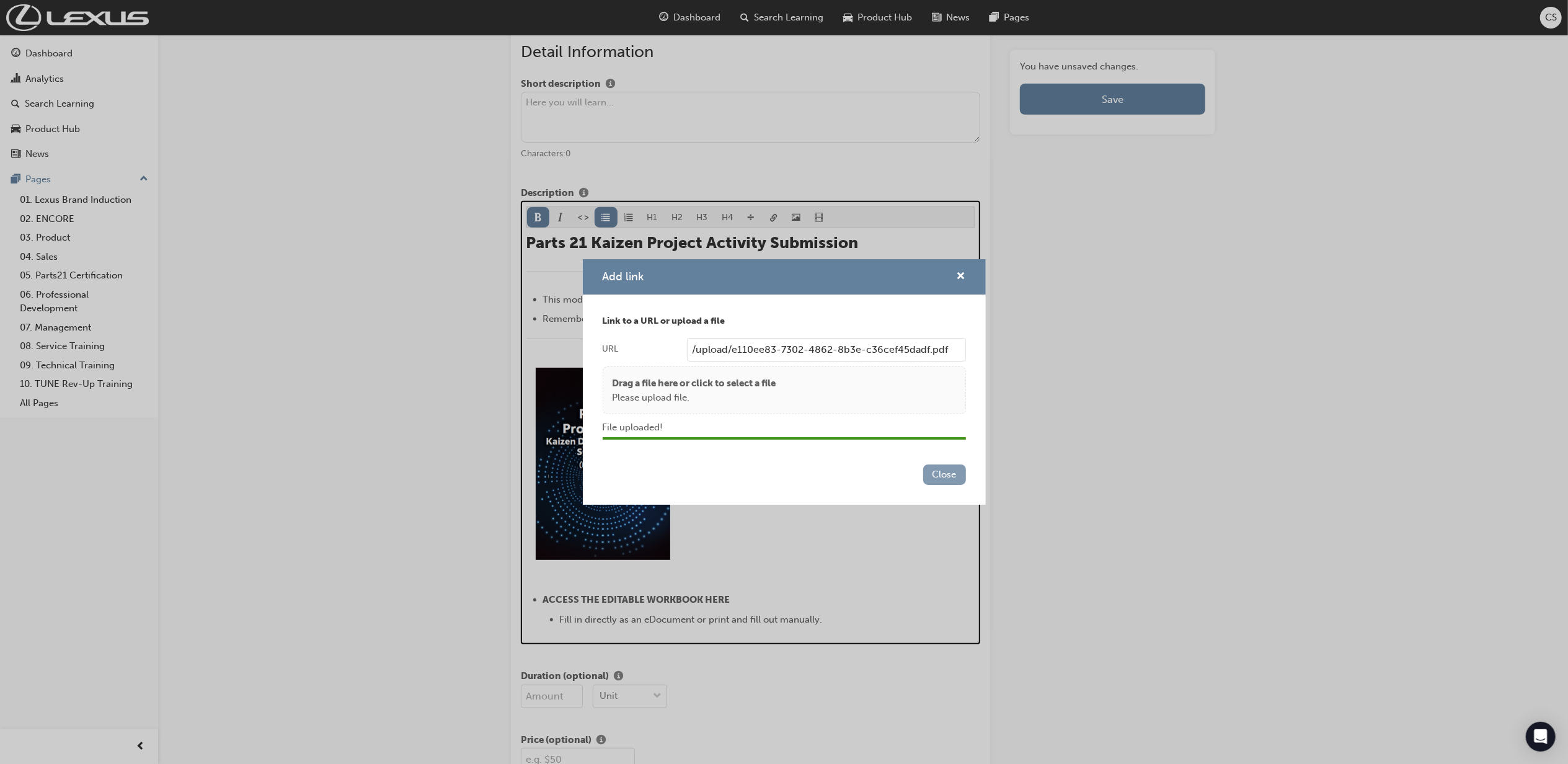
scroll to position [732, 0]
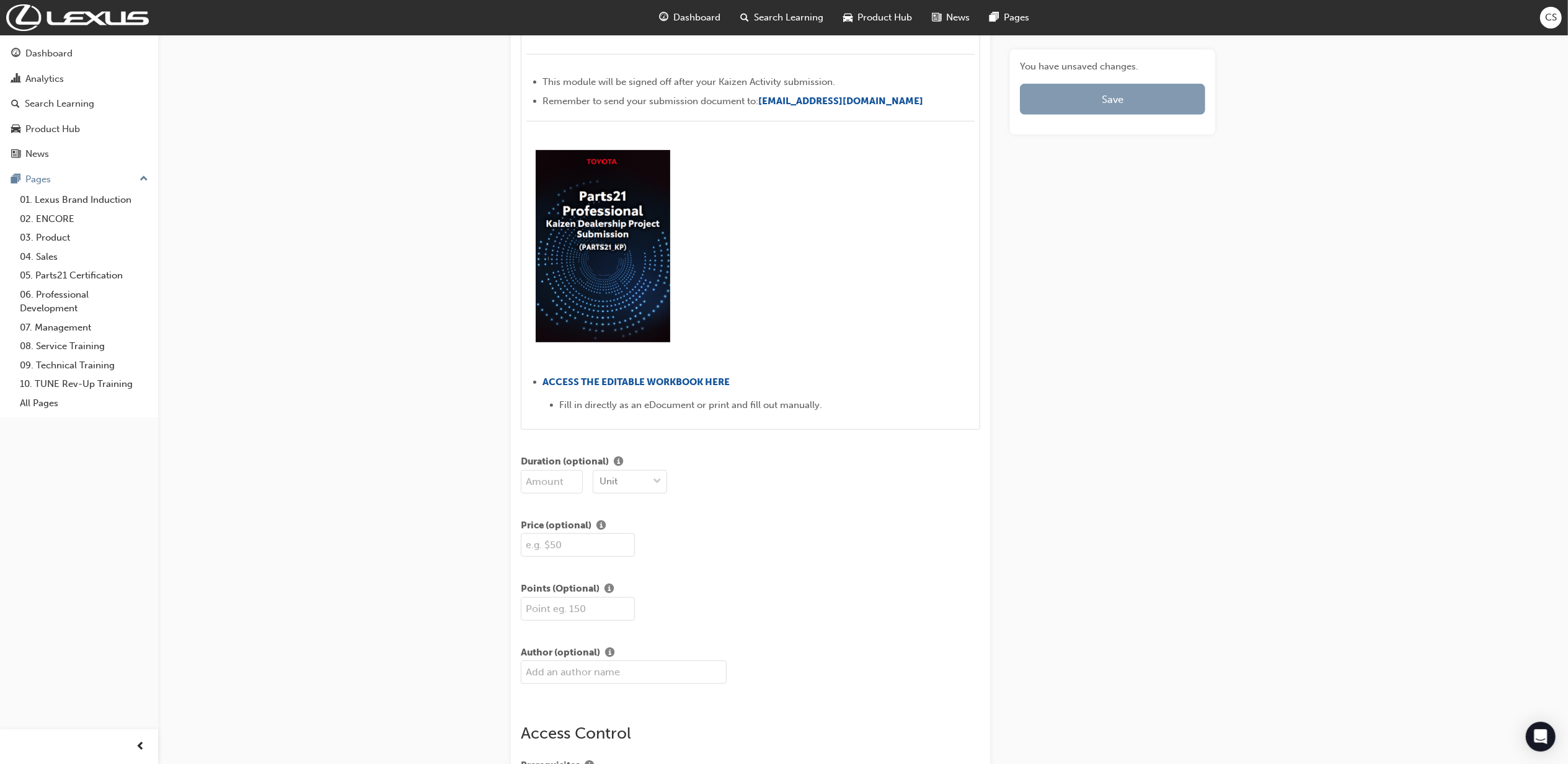
click at [1147, 104] on button "Save" at bounding box center [1113, 99] width 185 height 31
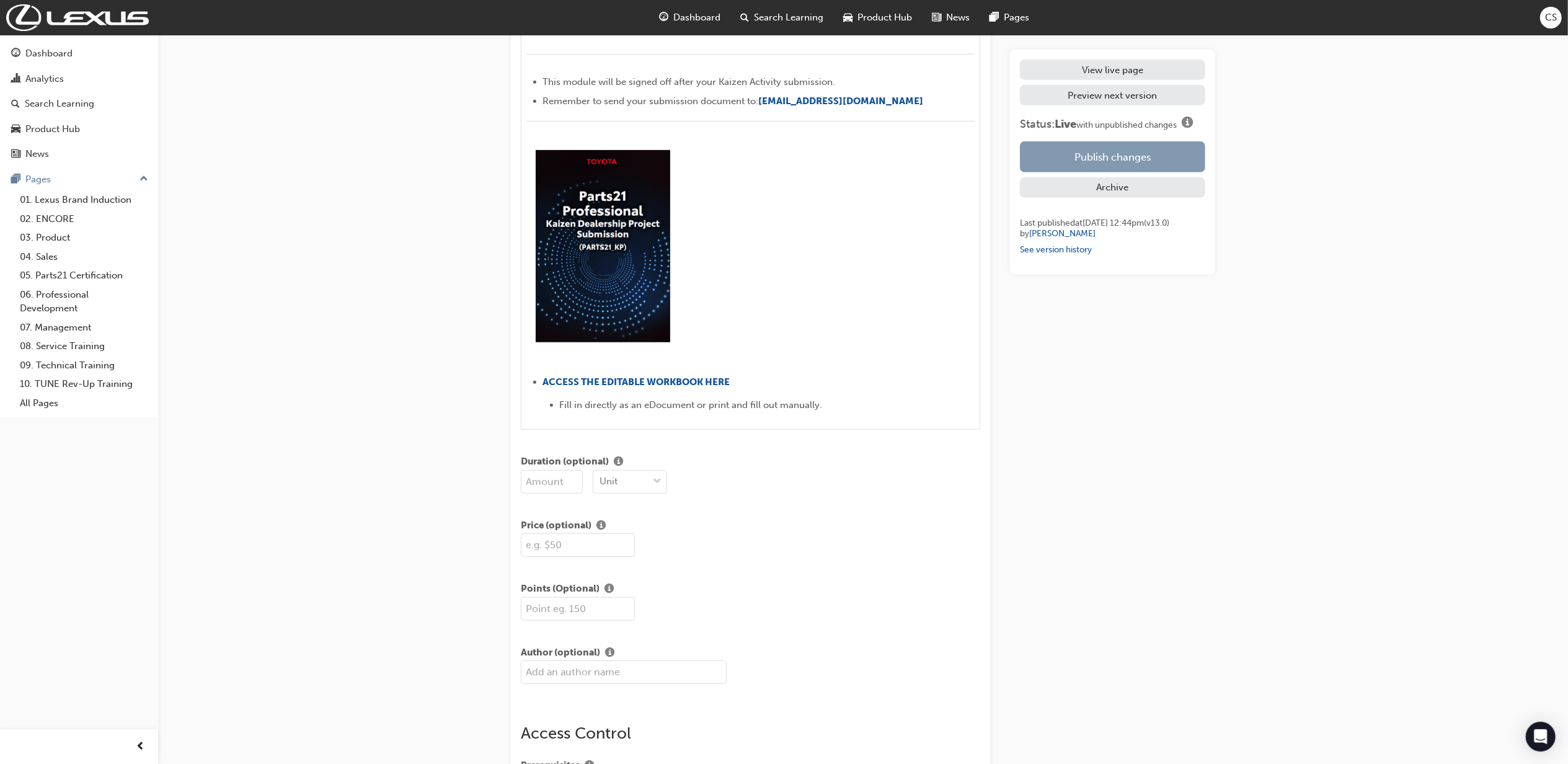
click at [1130, 166] on button "Publish changes" at bounding box center [1113, 157] width 185 height 31
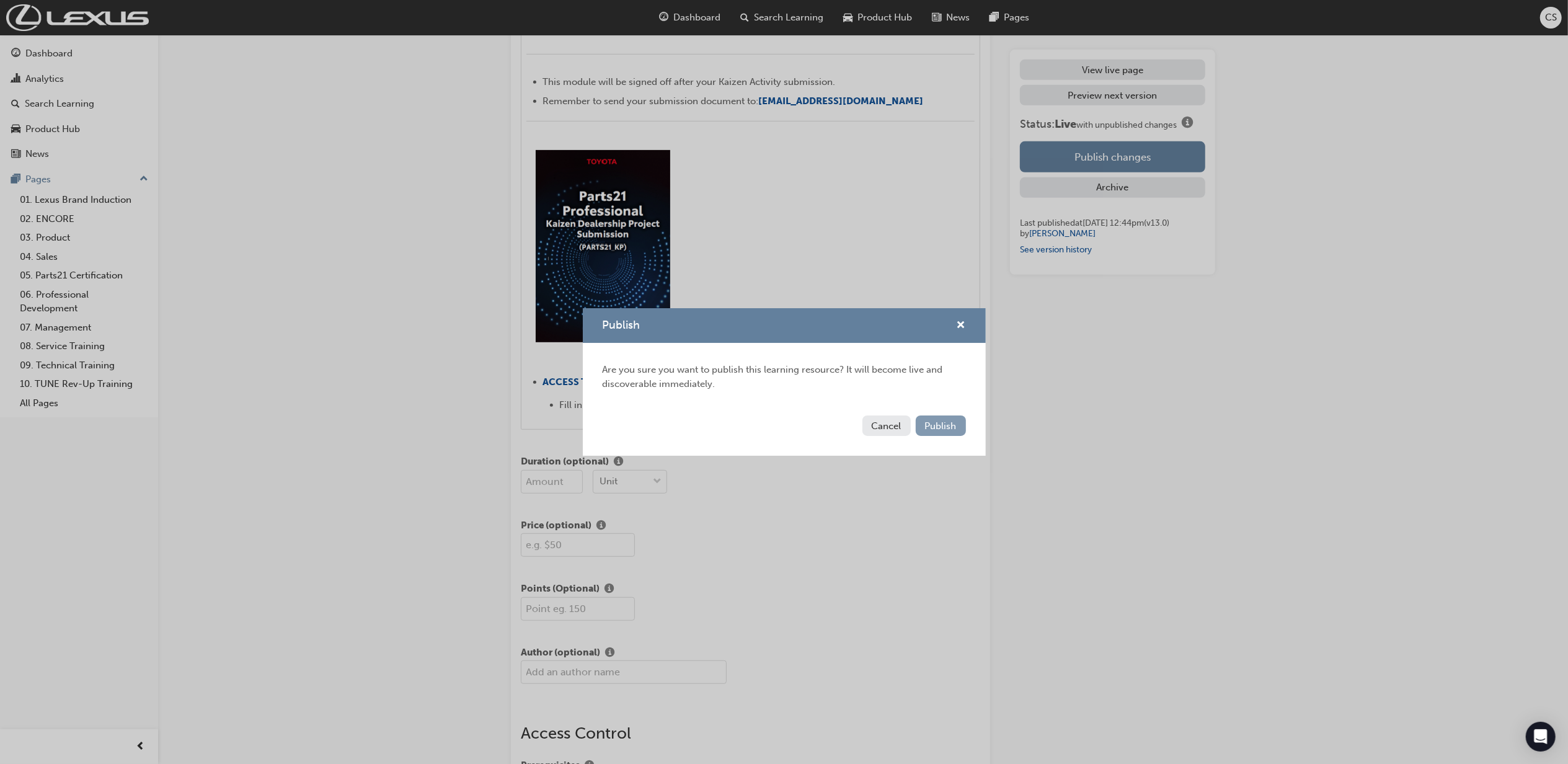
click at [943, 420] on span "Publish" at bounding box center [941, 425] width 32 height 11
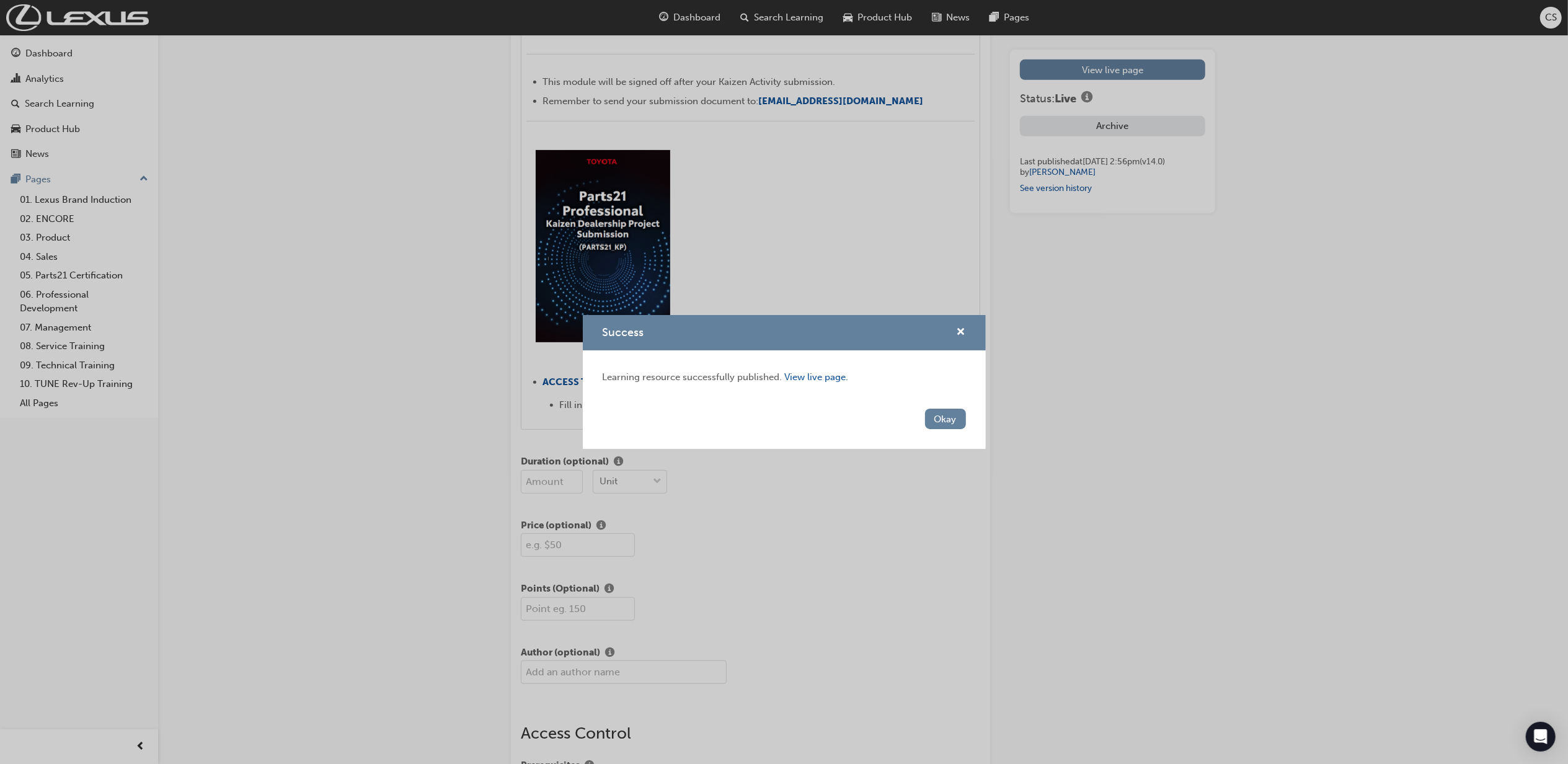
click at [943, 419] on button "Okay" at bounding box center [945, 419] width 41 height 20
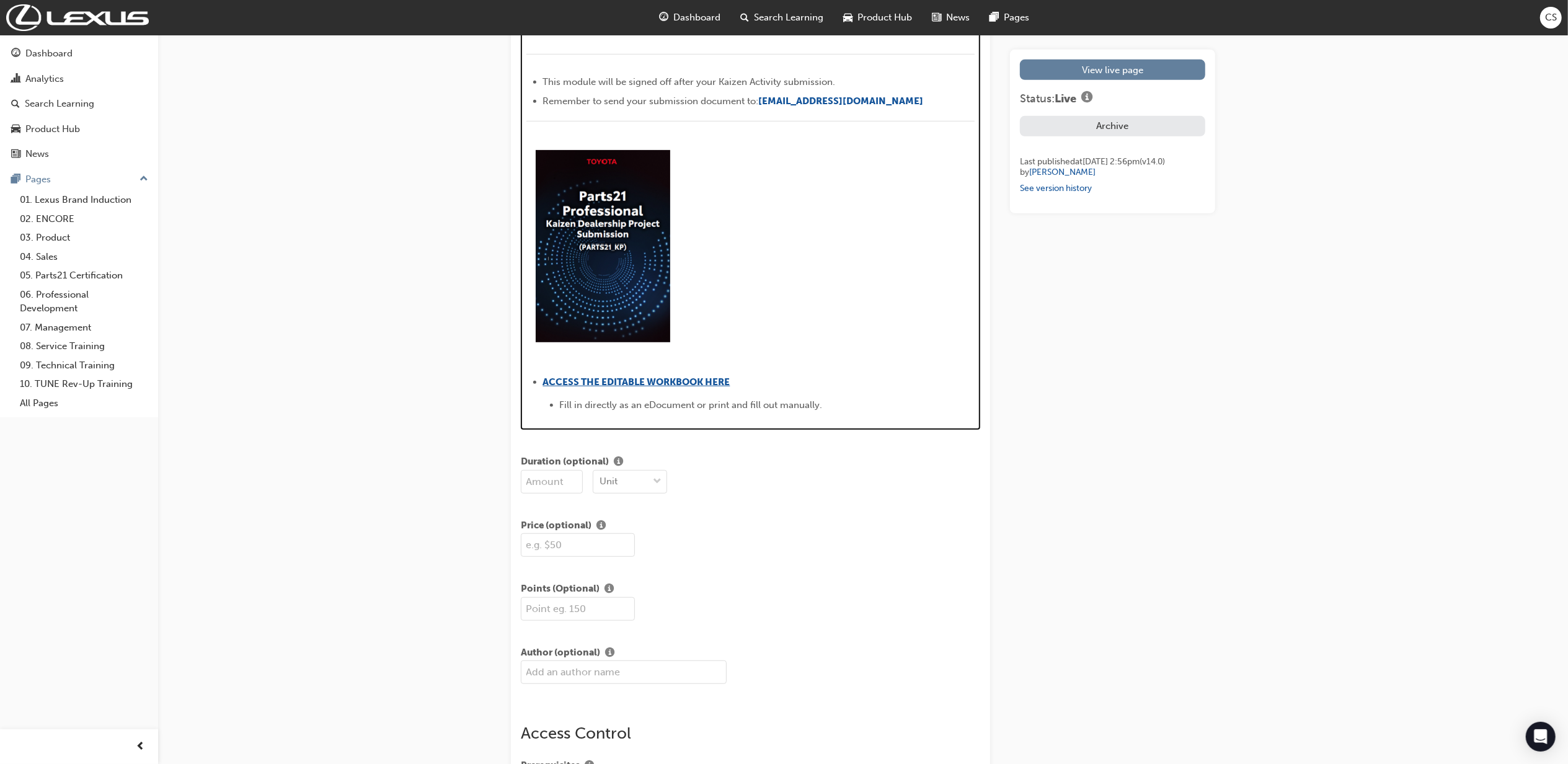
click at [656, 387] on span "ACCESS THE EDITABLE WORKBOOK HERE" at bounding box center [637, 382] width 187 height 11
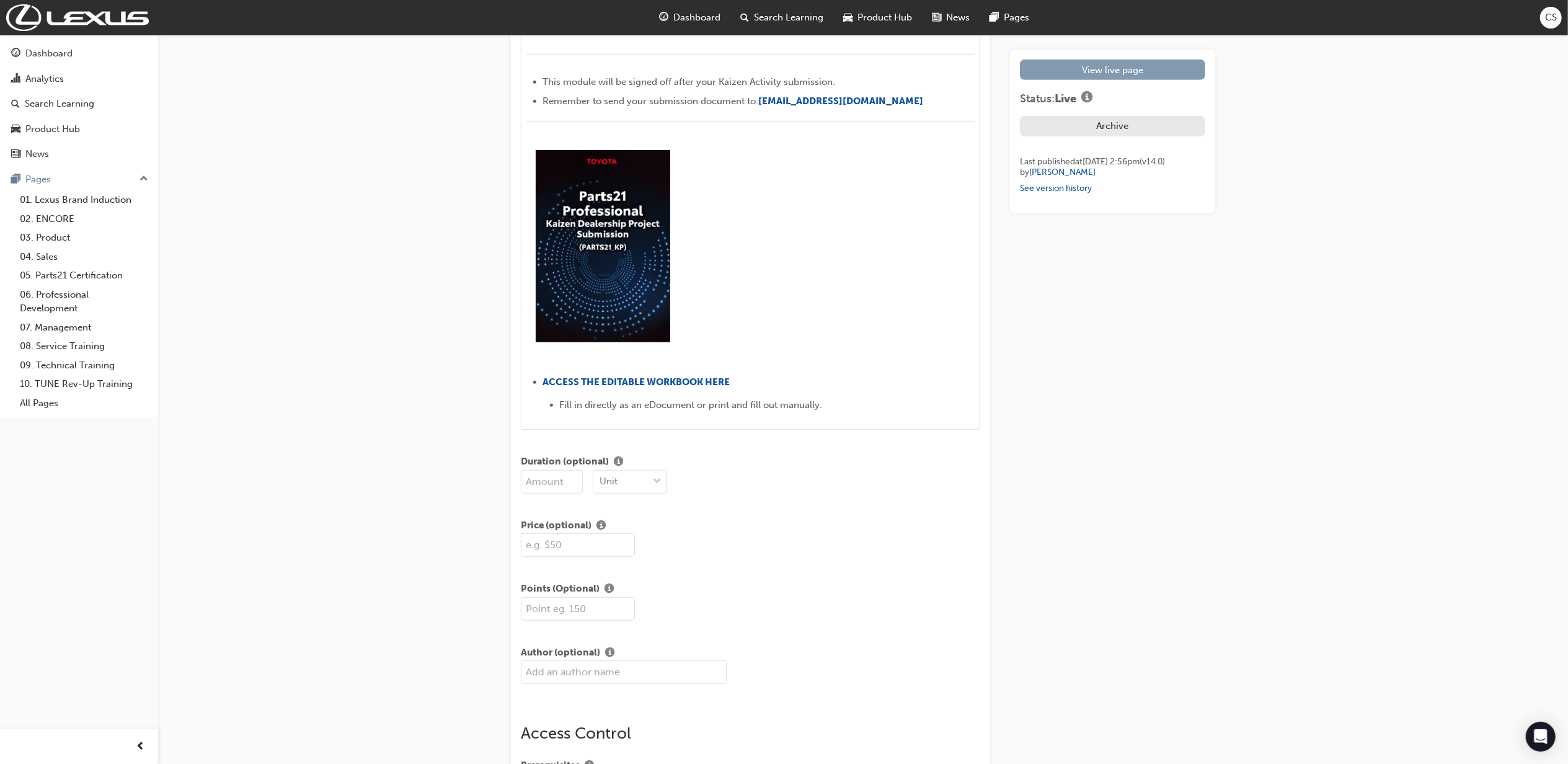
click at [1151, 67] on link "View live page" at bounding box center [1113, 70] width 185 height 20
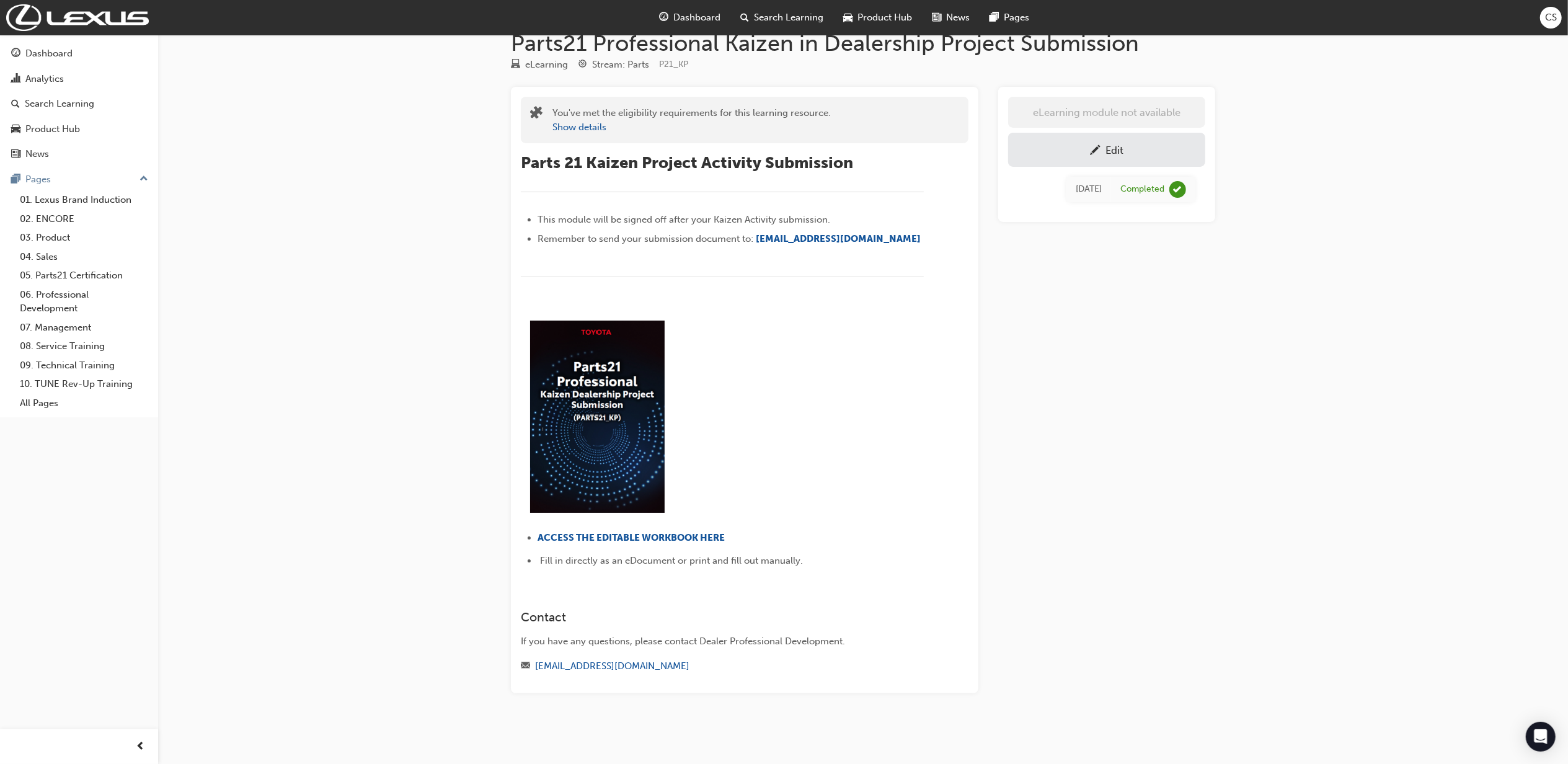
scroll to position [6, 0]
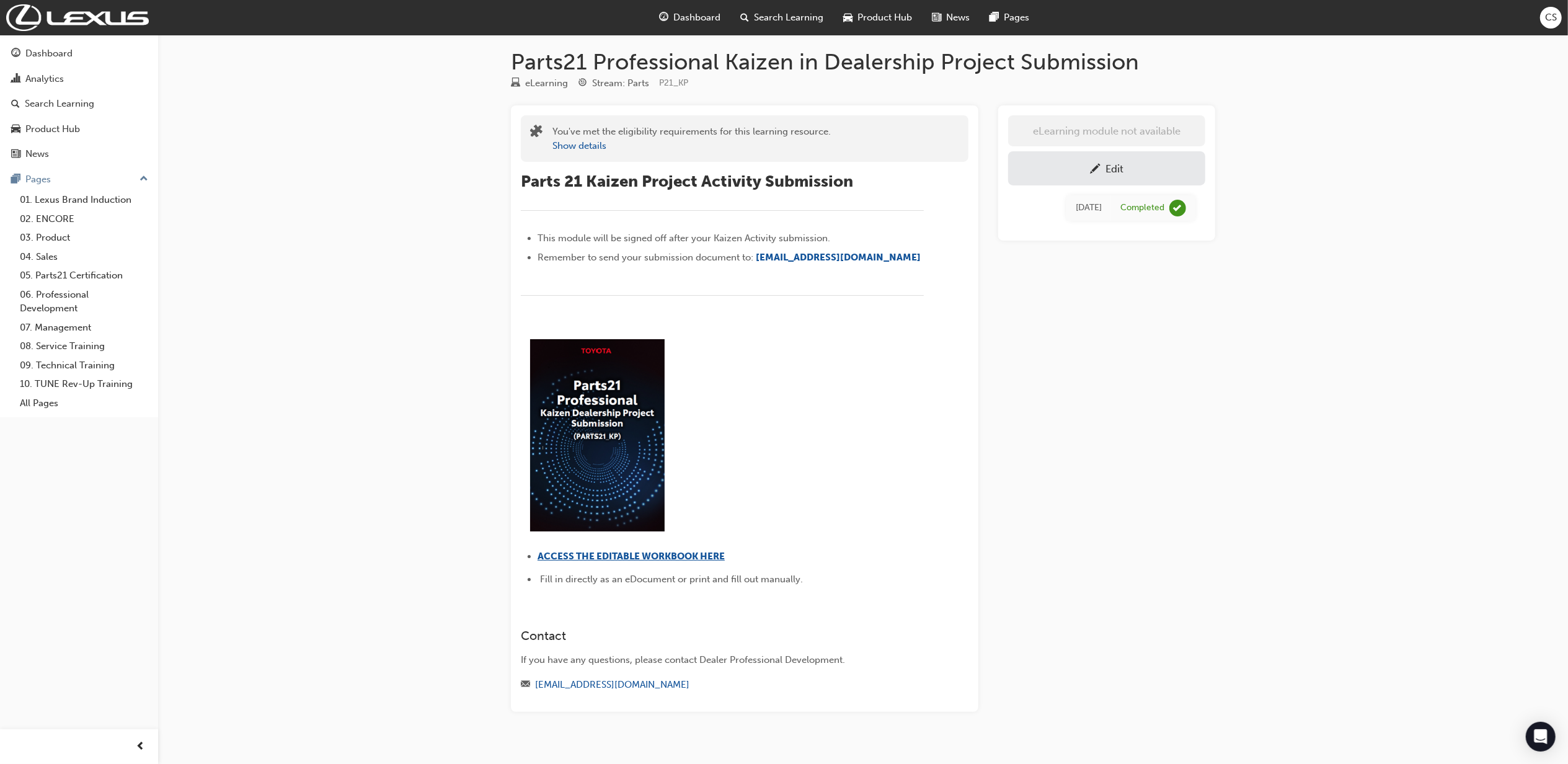
click at [618, 551] on span "ACCESS THE EDITABLE WORKBOOK HERE" at bounding box center [631, 556] width 187 height 11
